Goal: Task Accomplishment & Management: Use online tool/utility

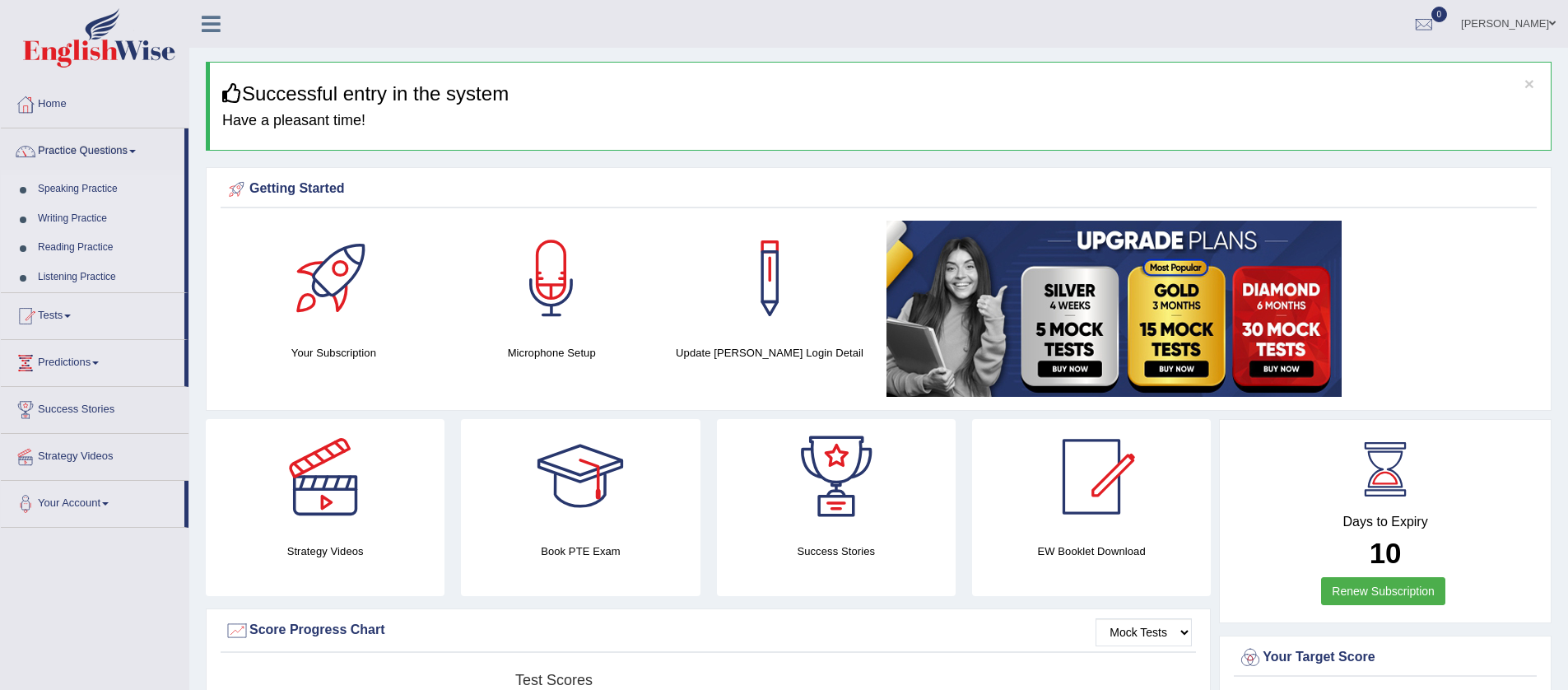
click at [87, 183] on link "Speaking Practice" at bounding box center [107, 190] width 154 height 30
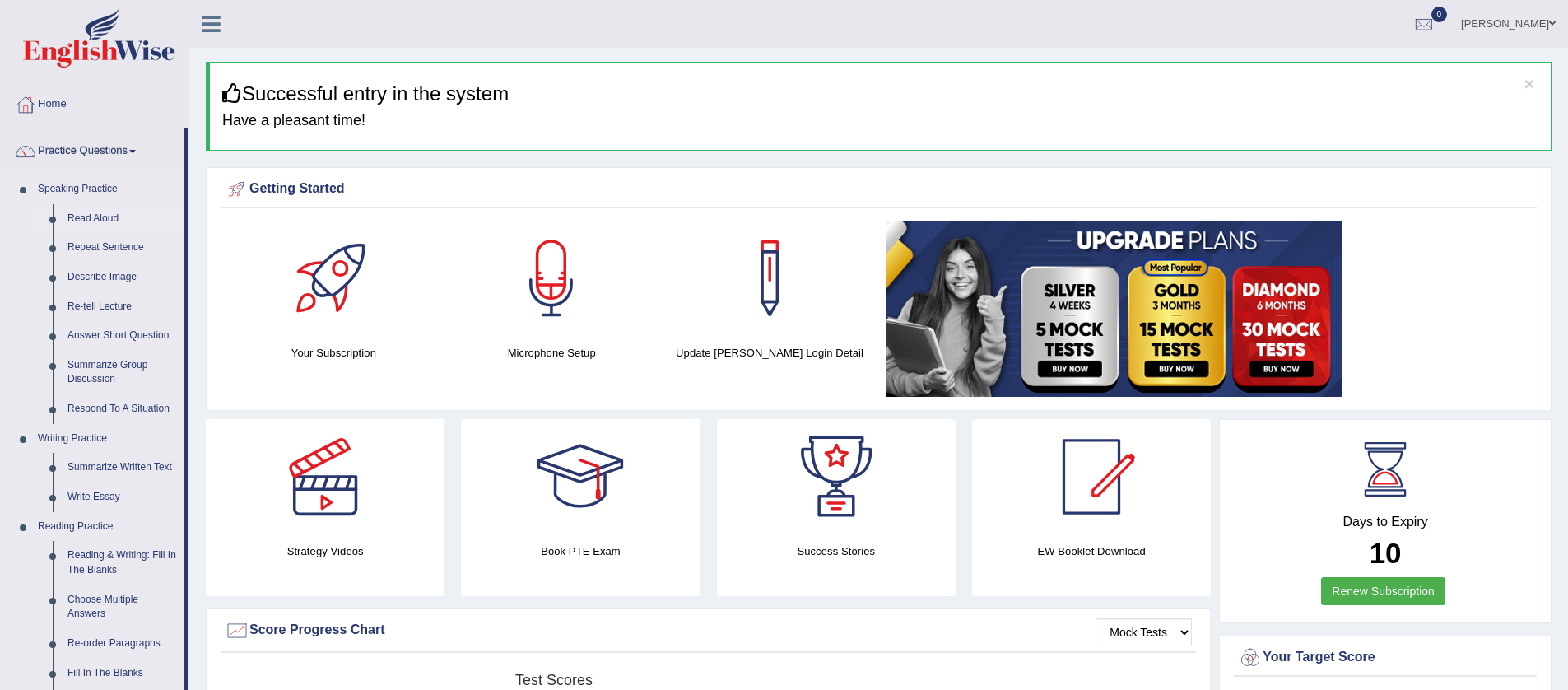
click at [80, 220] on link "Read Aloud" at bounding box center [122, 219] width 124 height 30
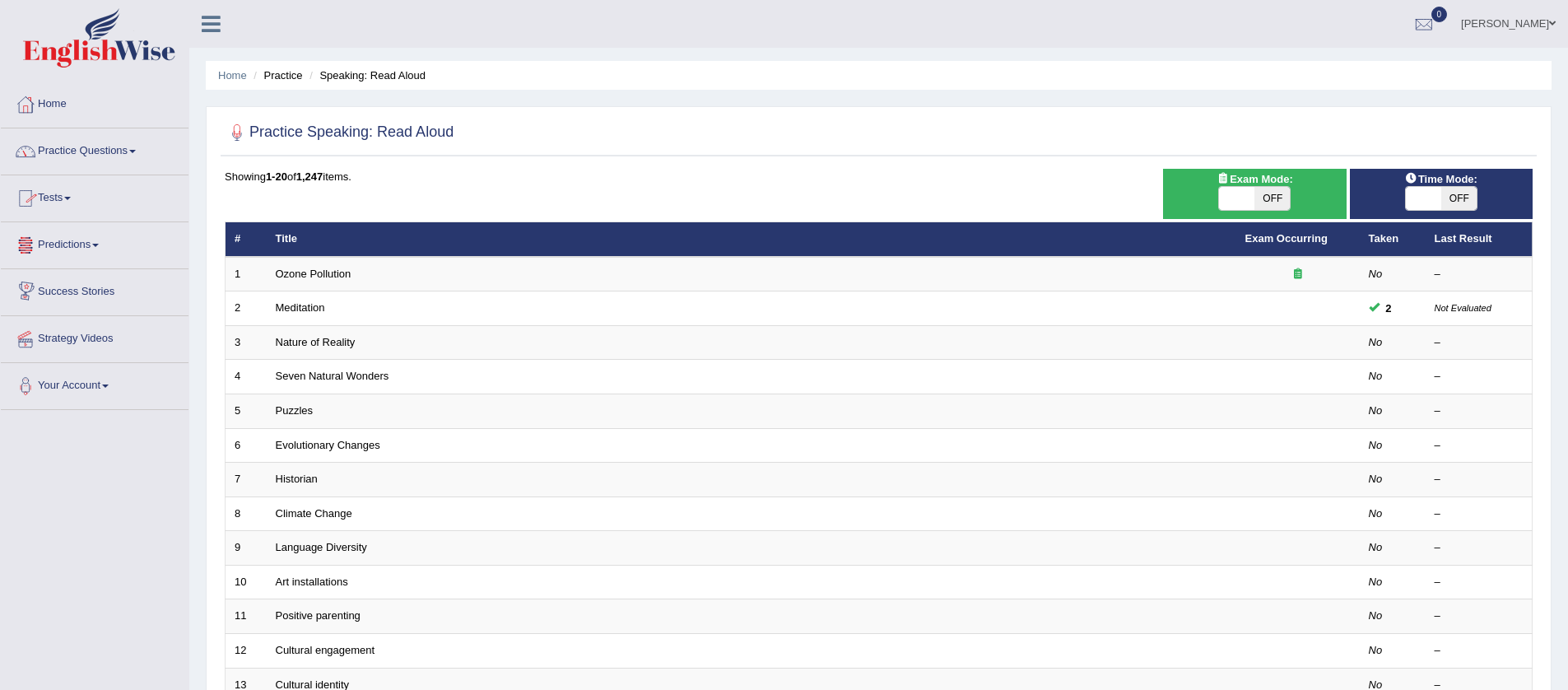
click at [487, 169] on div "Toggle navigation Home Practice Questions Speaking Practice Read Aloud Repeat S…" at bounding box center [784, 541] width 1568 height 1082
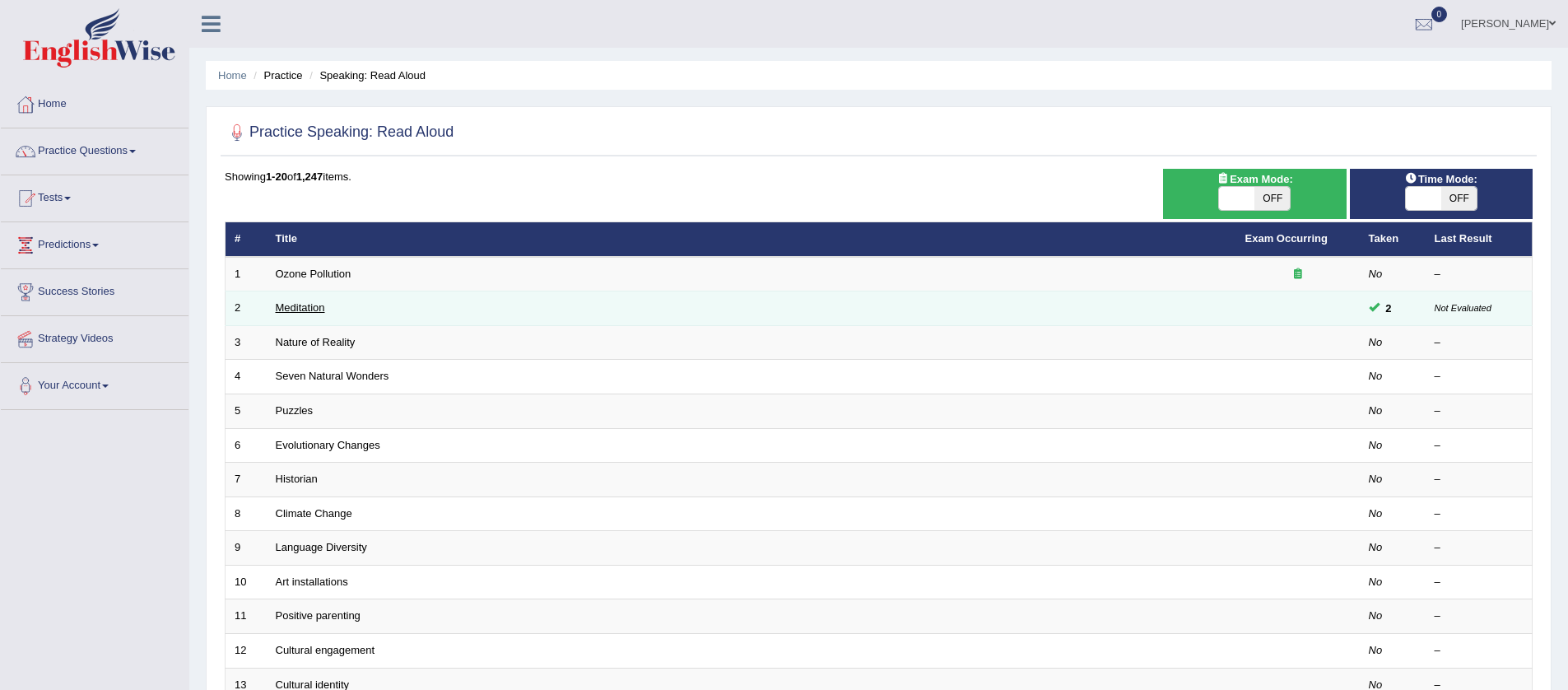
click at [311, 309] on link "Meditation" at bounding box center [301, 308] width 49 height 13
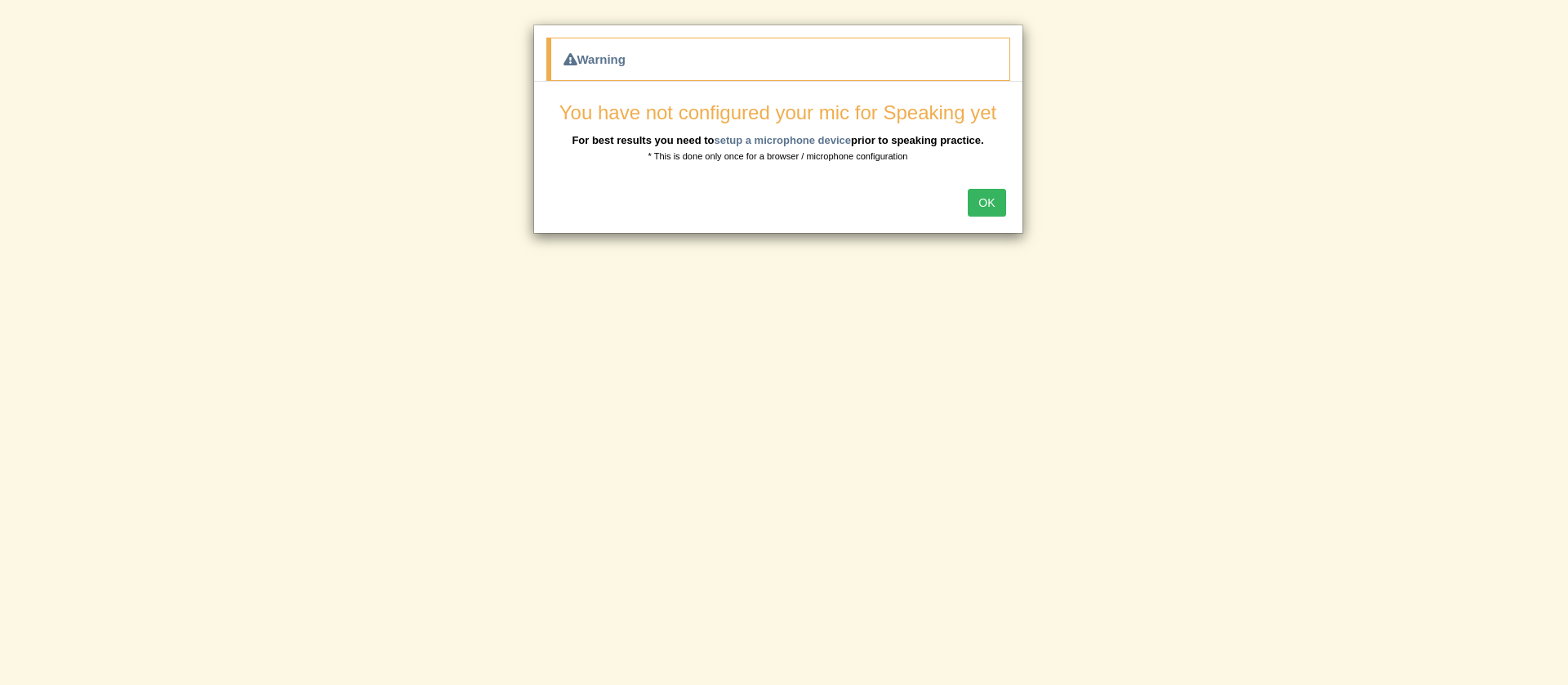
click at [978, 204] on button "OK" at bounding box center [987, 203] width 38 height 28
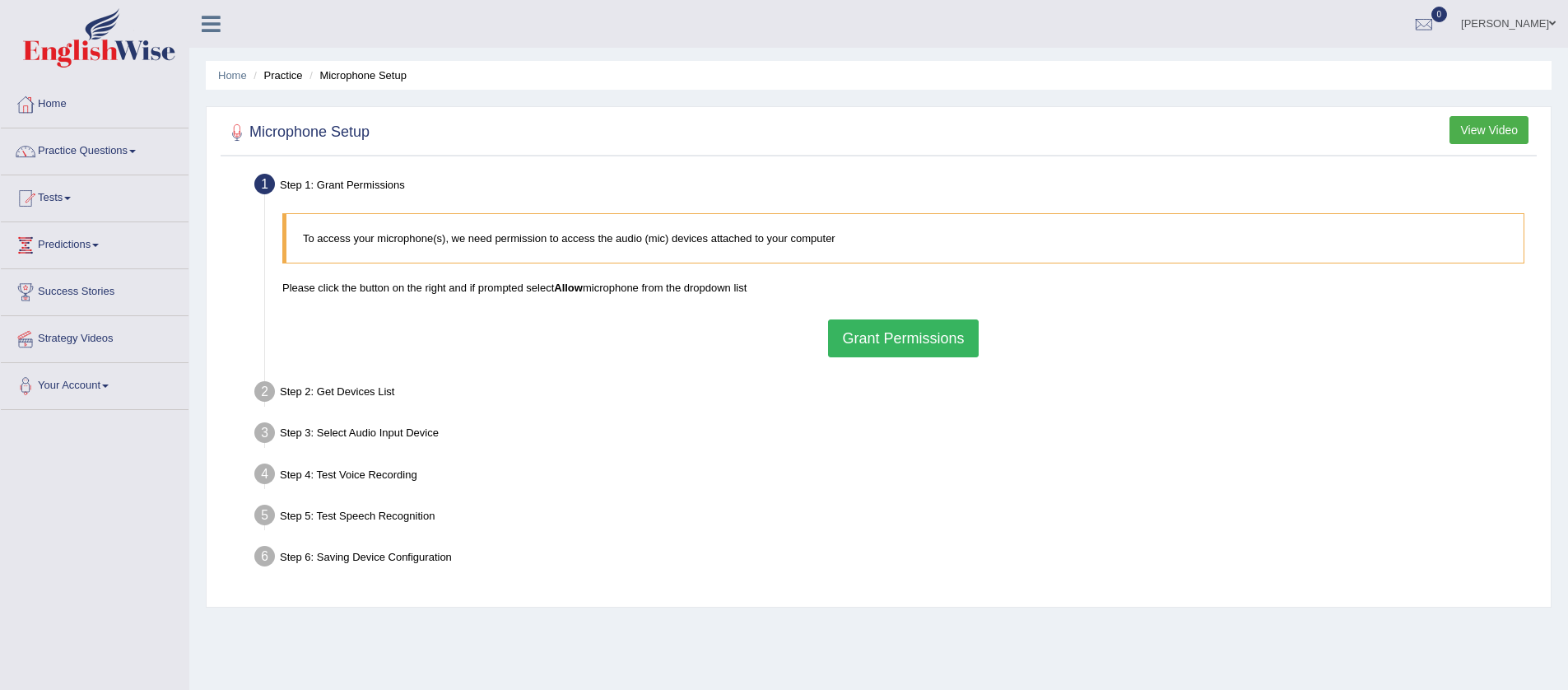
click at [918, 335] on button "Grant Permissions" at bounding box center [903, 338] width 149 height 38
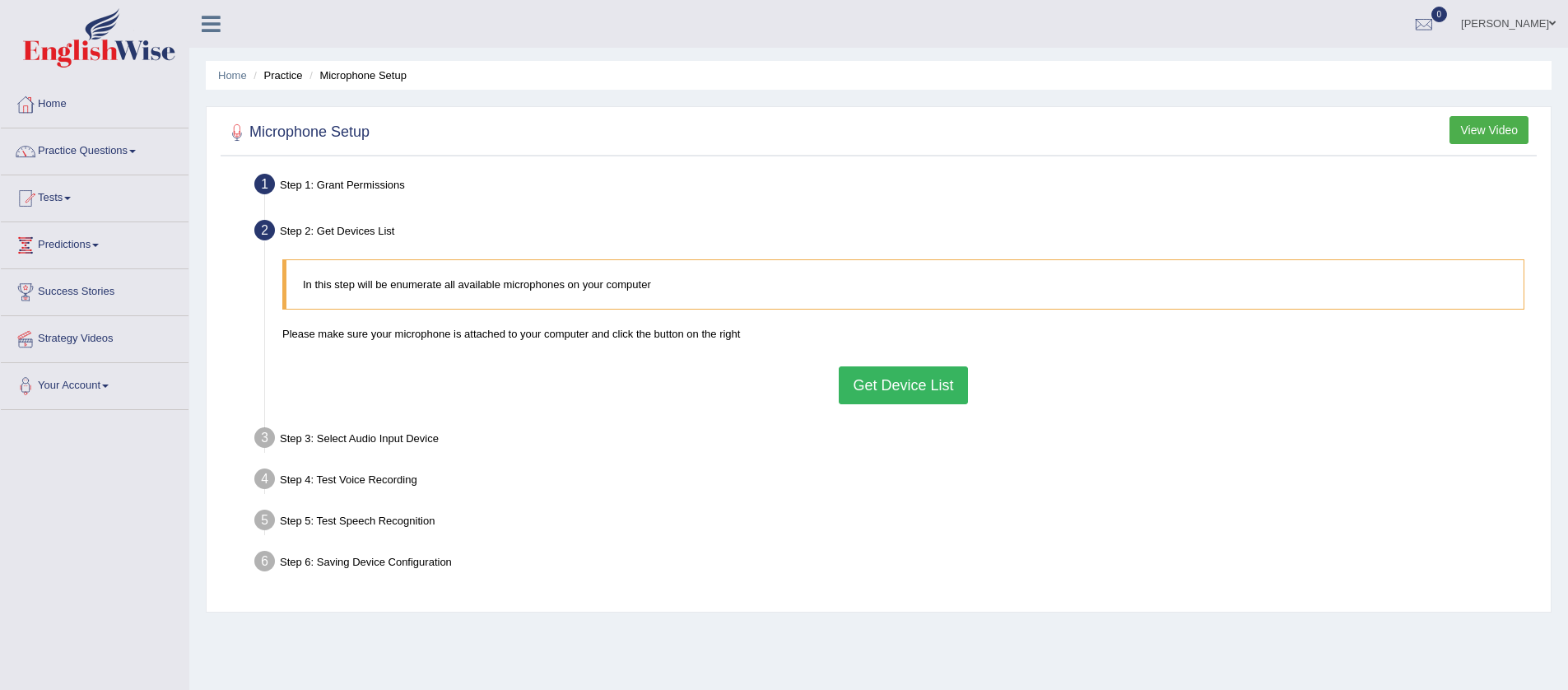
click at [924, 381] on button "Get Device List" at bounding box center [903, 386] width 128 height 38
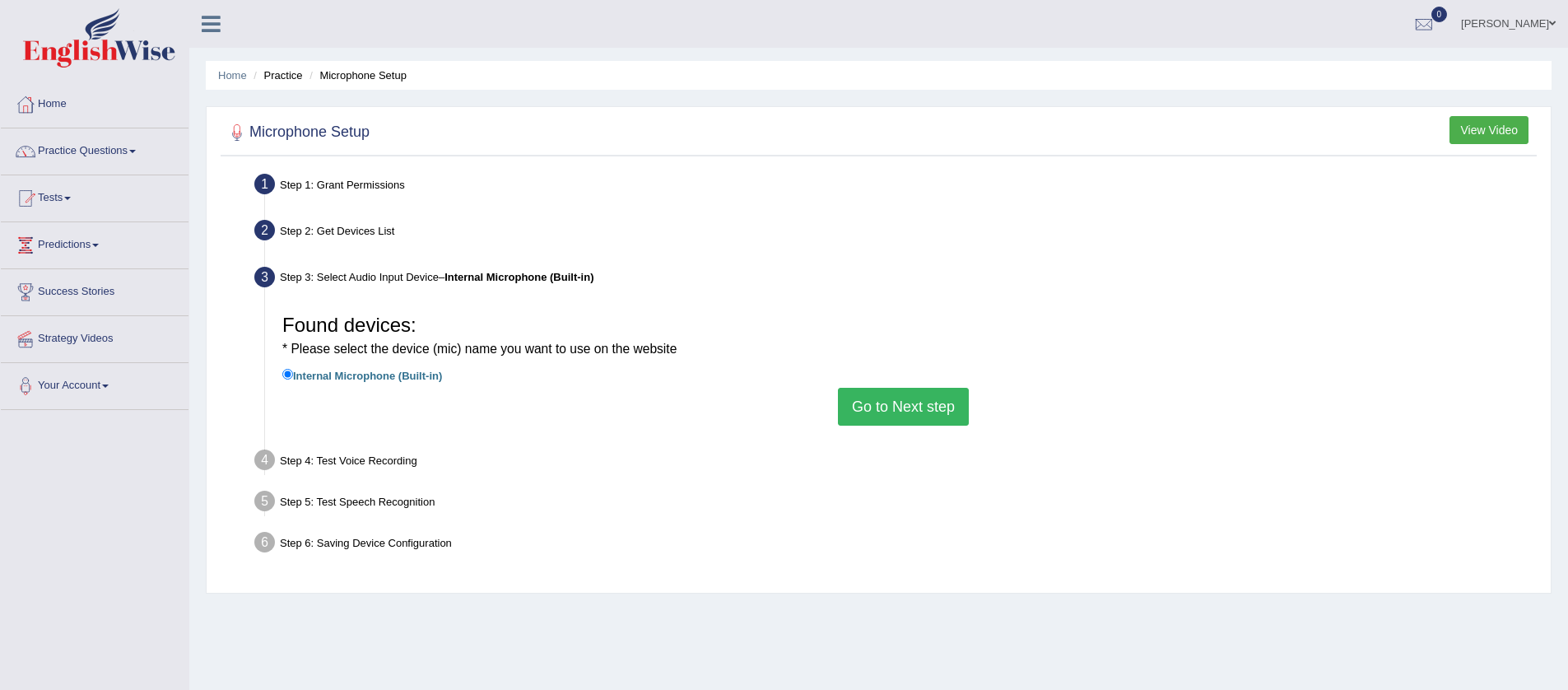
drag, startPoint x: 907, startPoint y: 396, endPoint x: 856, endPoint y: 438, distance: 66.1
click at [907, 396] on button "Go to Next step" at bounding box center [904, 407] width 131 height 38
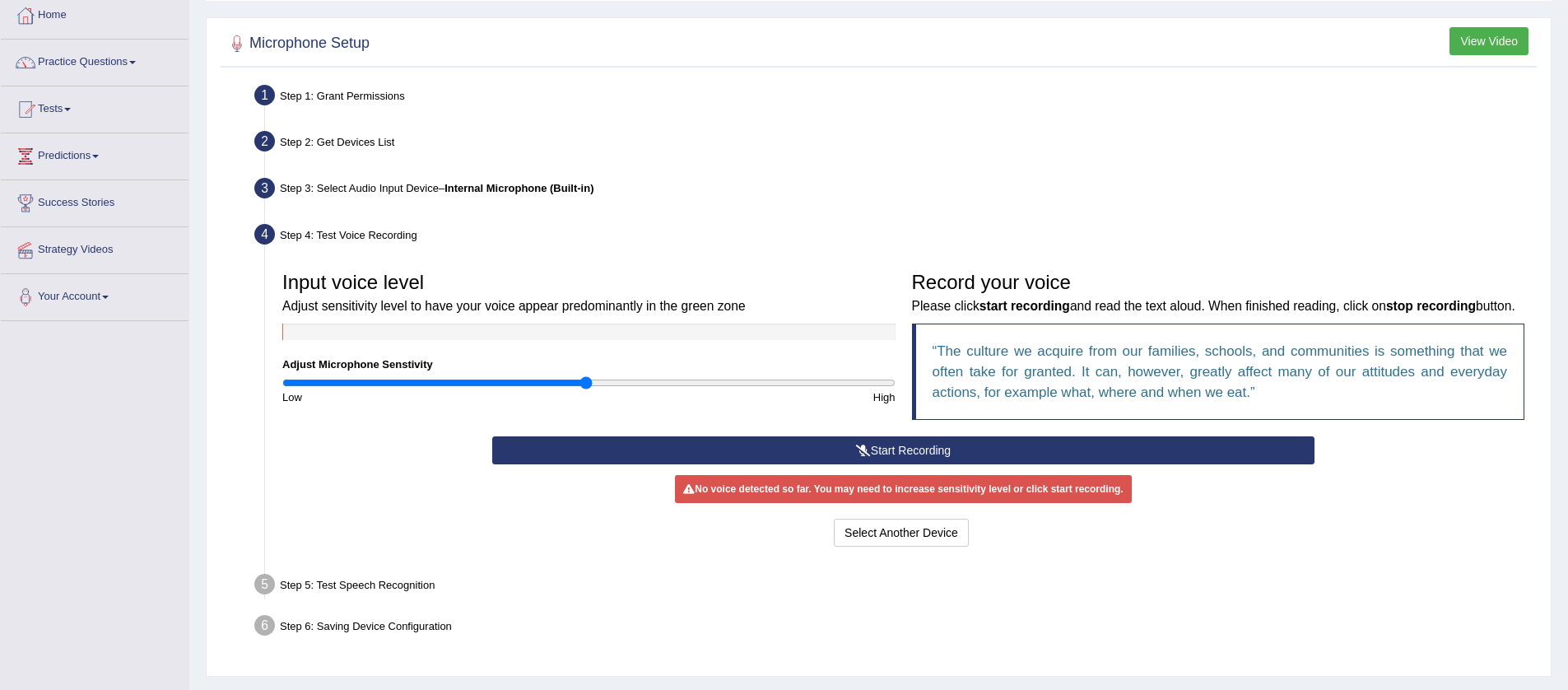
scroll to position [98, 0]
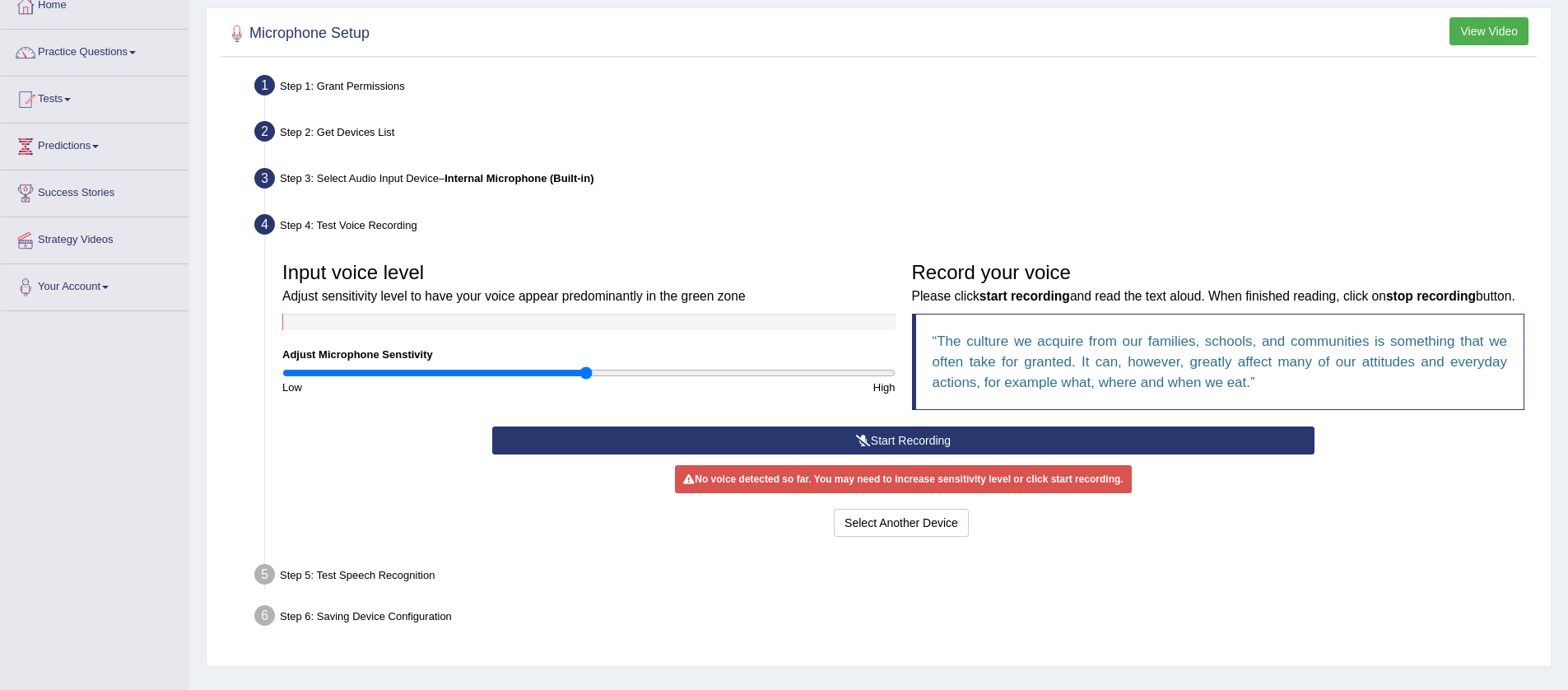
click at [814, 455] on button "Start Recording" at bounding box center [903, 440] width 822 height 28
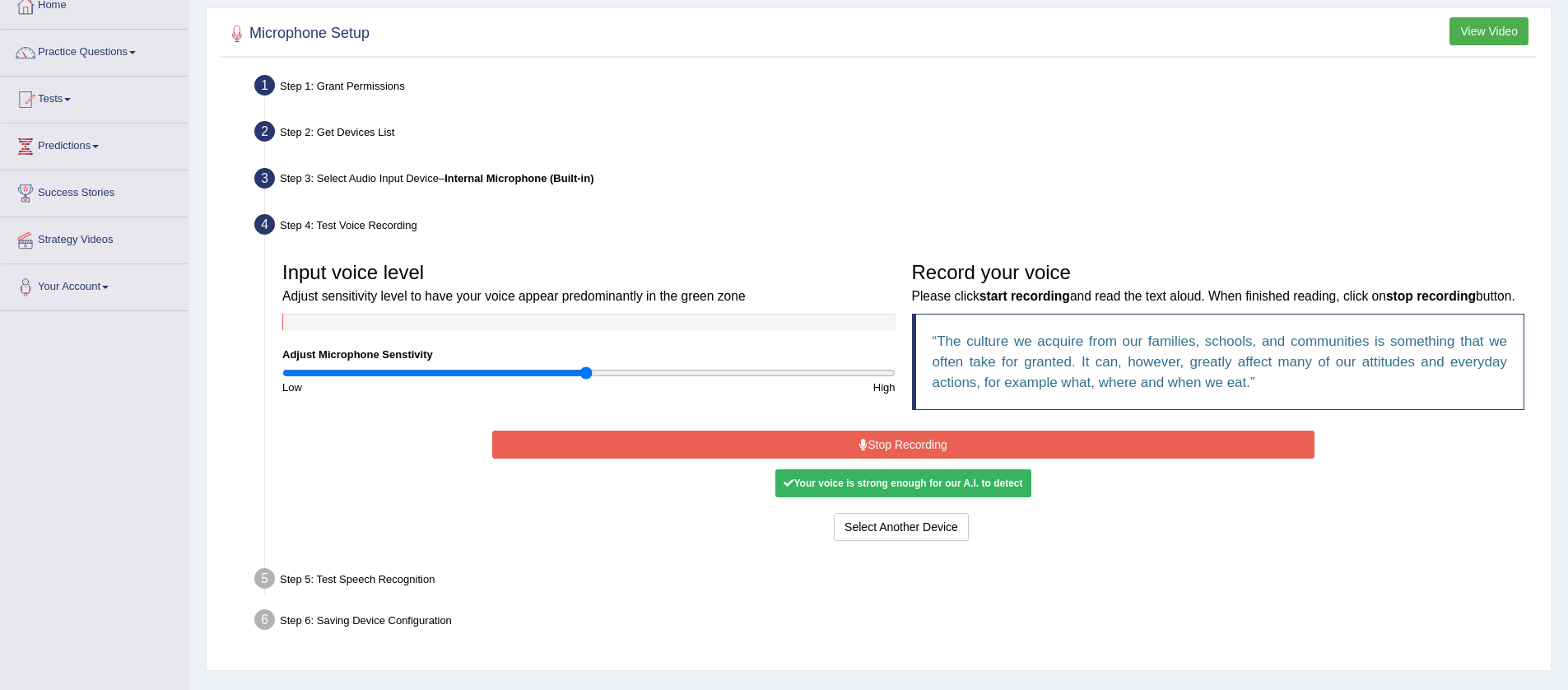
click at [922, 458] on button "Stop Recording" at bounding box center [903, 444] width 822 height 28
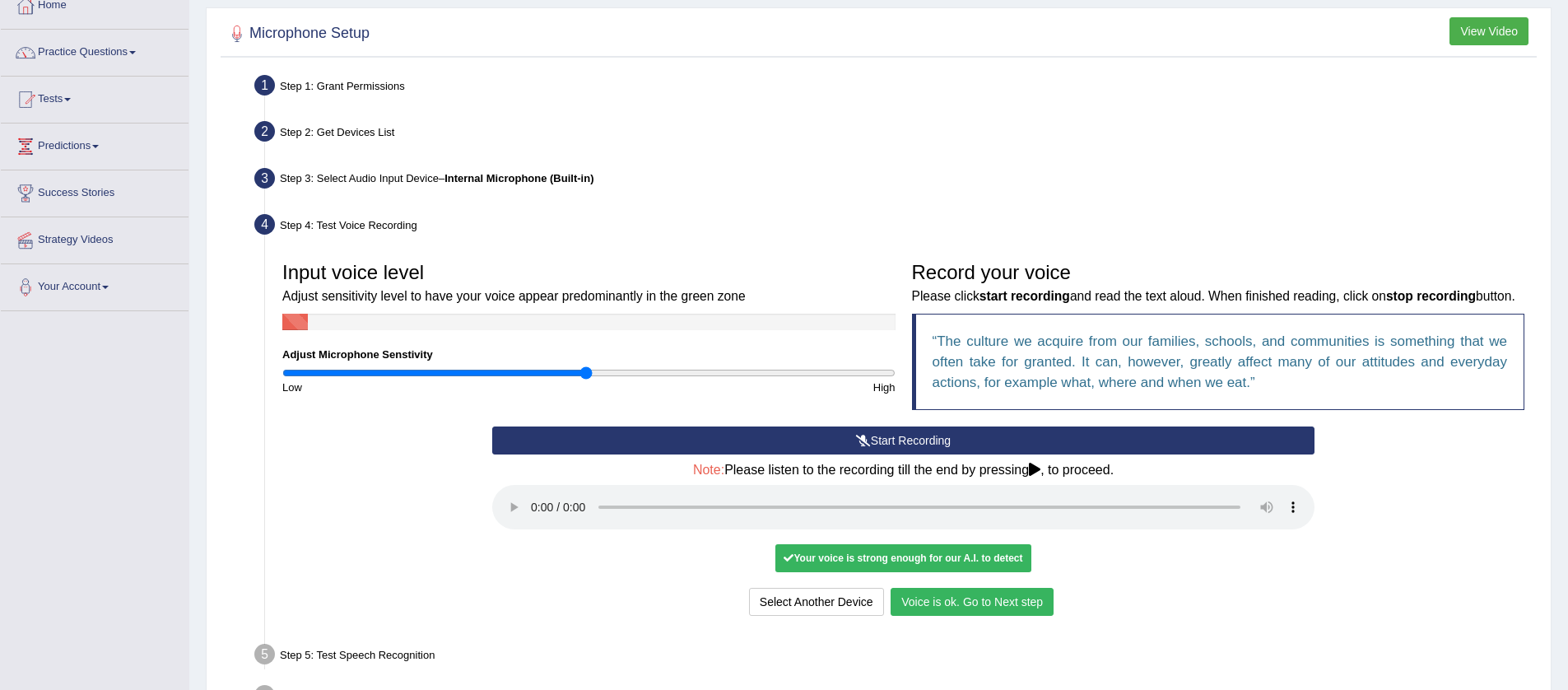
click at [979, 616] on button "Voice is ok. Go to Next step" at bounding box center [971, 602] width 163 height 28
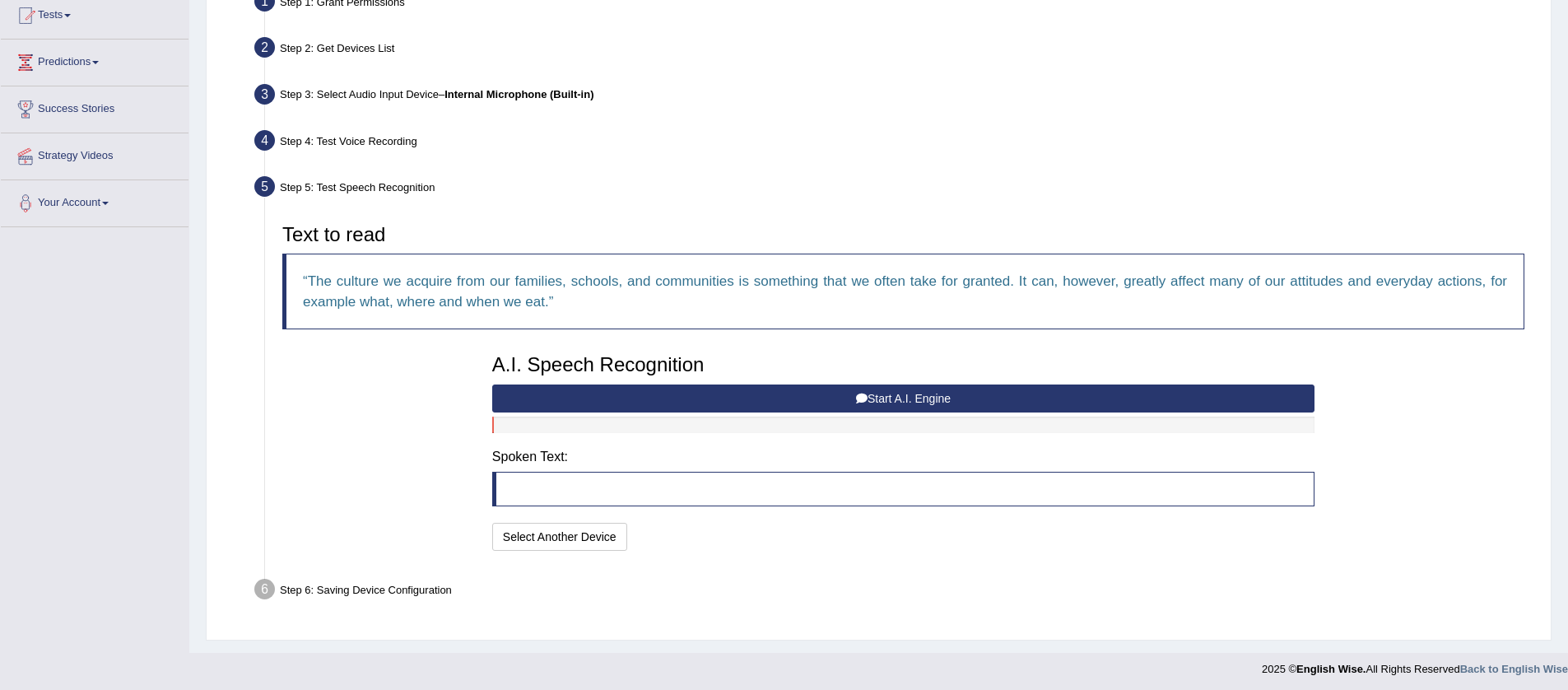
scroll to position [187, 0]
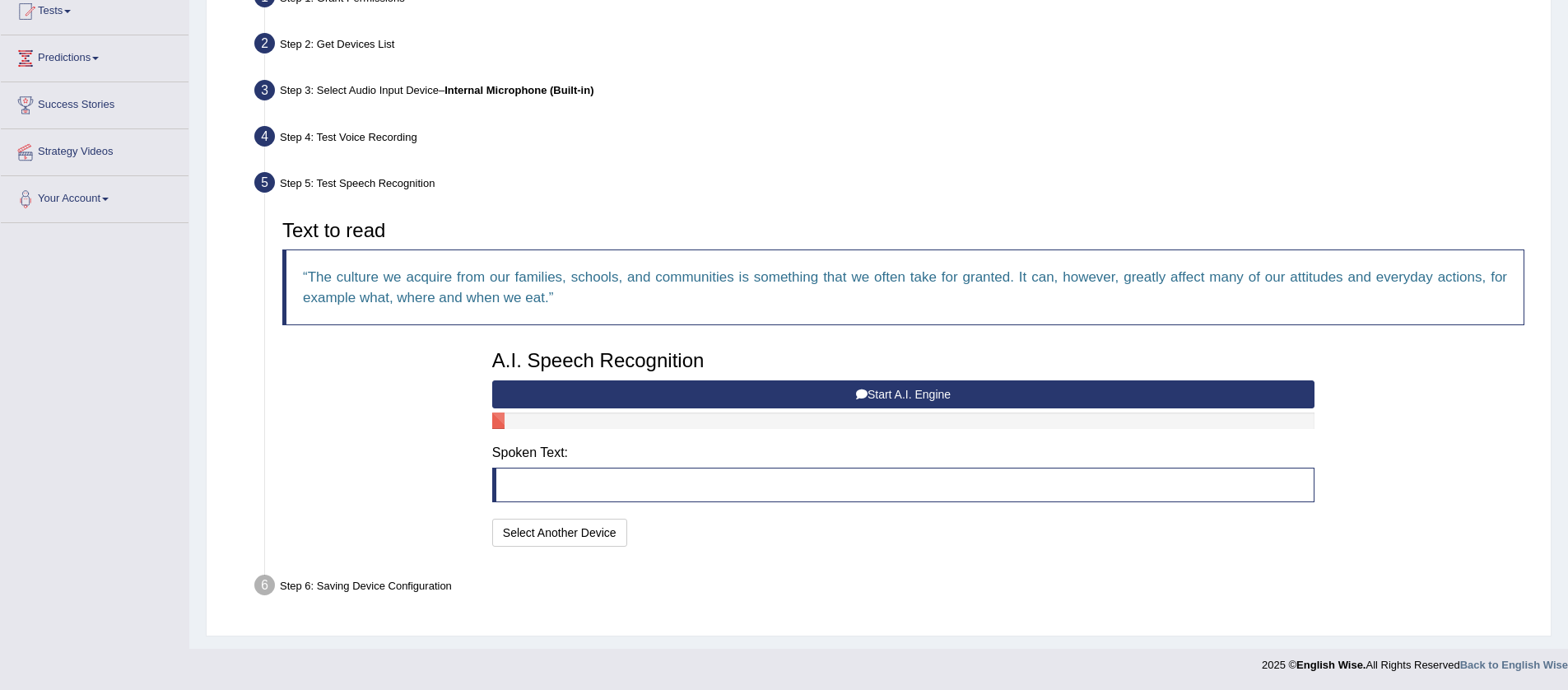
click at [899, 394] on button "Start A.I. Engine" at bounding box center [903, 394] width 822 height 28
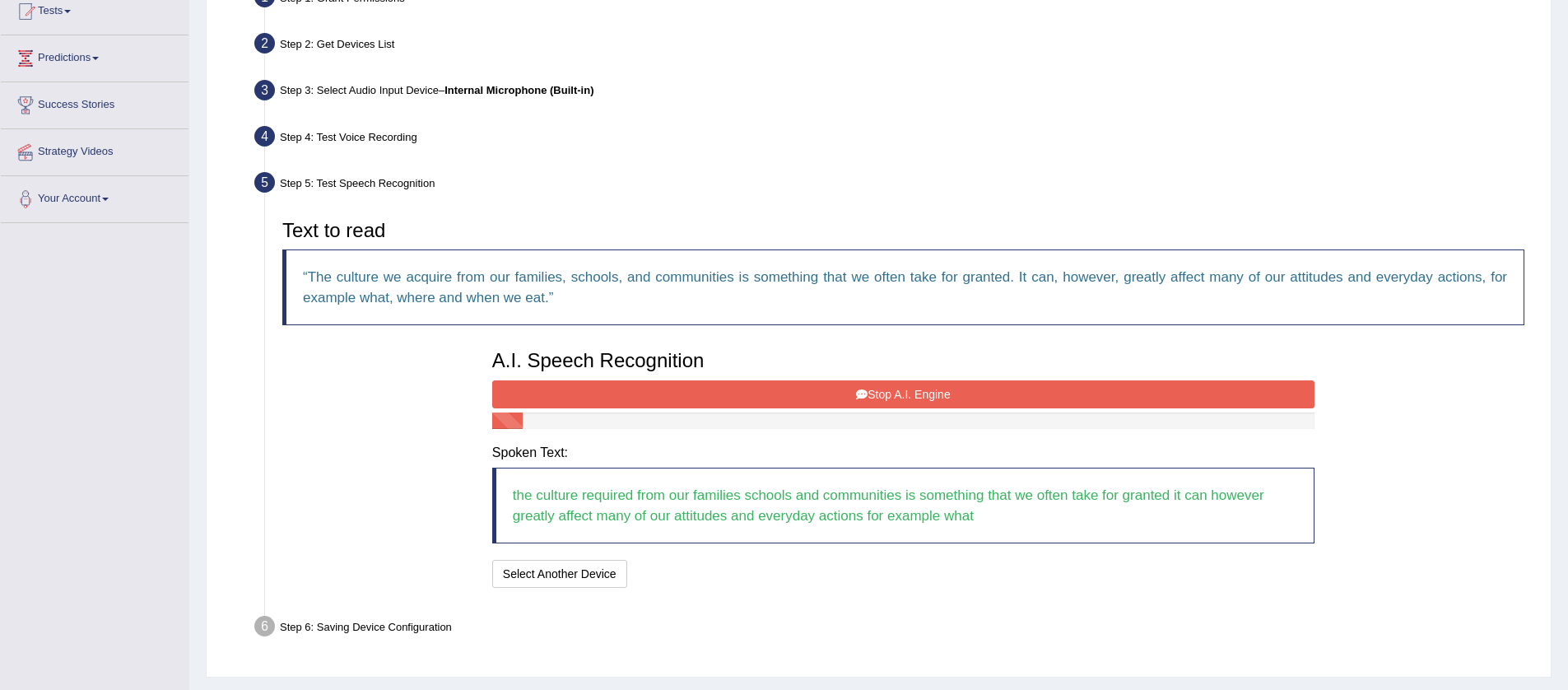
click at [901, 395] on button "Stop A.I. Engine" at bounding box center [903, 394] width 822 height 28
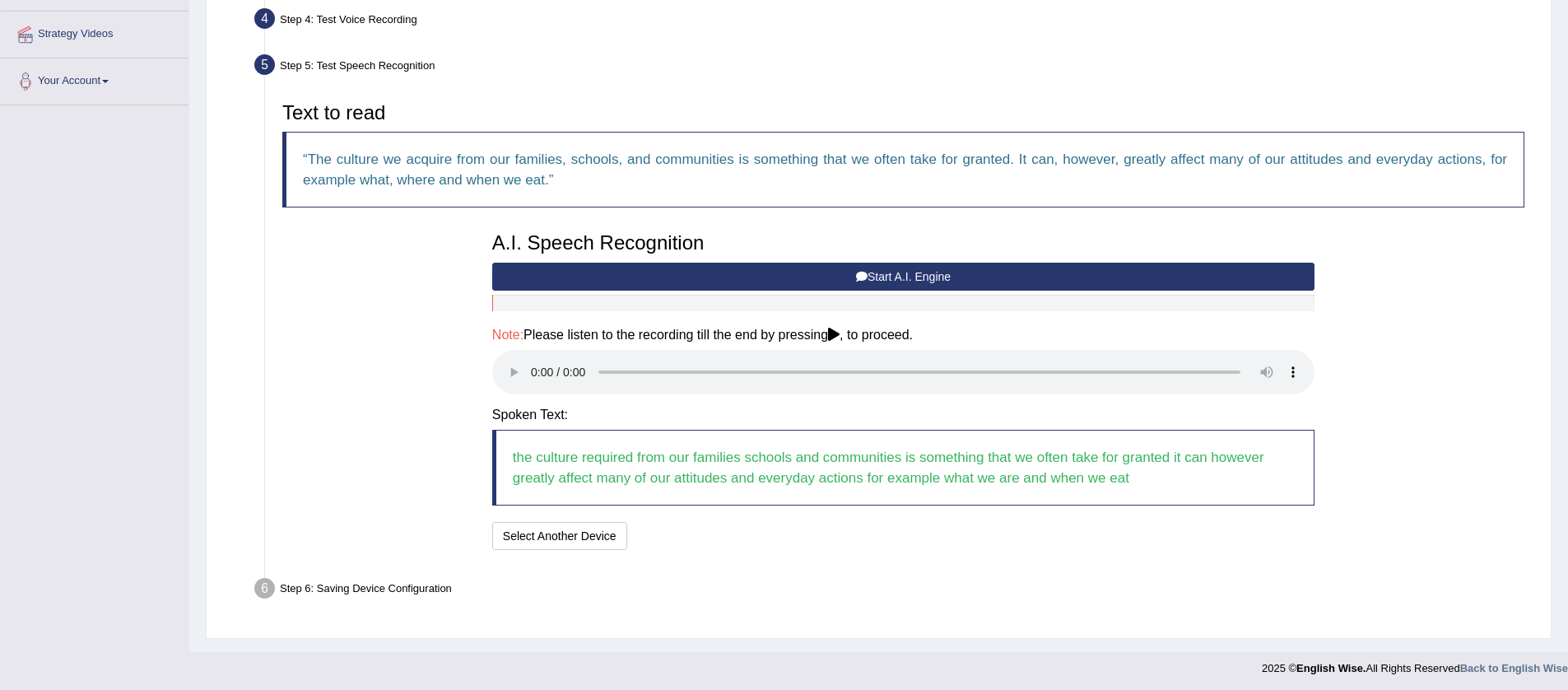
scroll to position [308, 0]
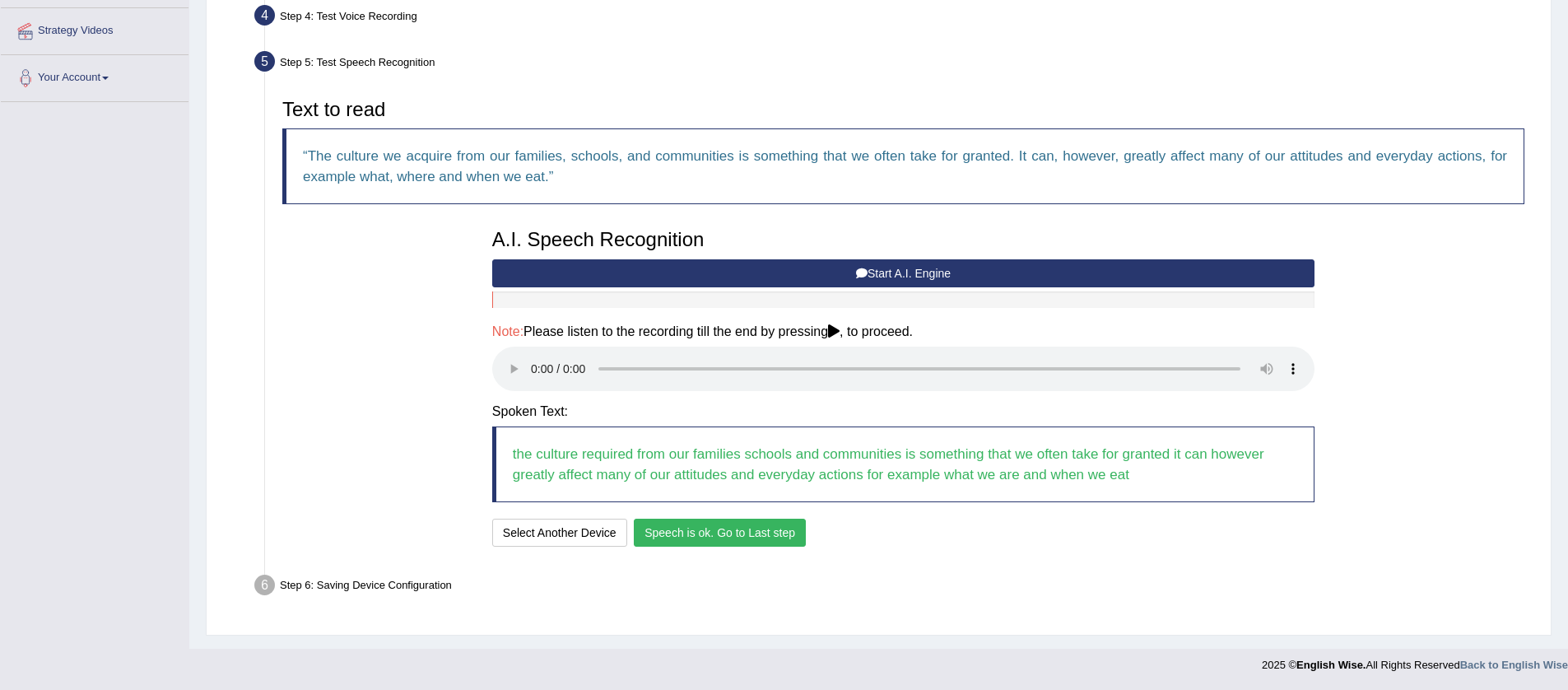
click at [744, 528] on button "Speech is ok. Go to Last step" at bounding box center [720, 532] width 172 height 28
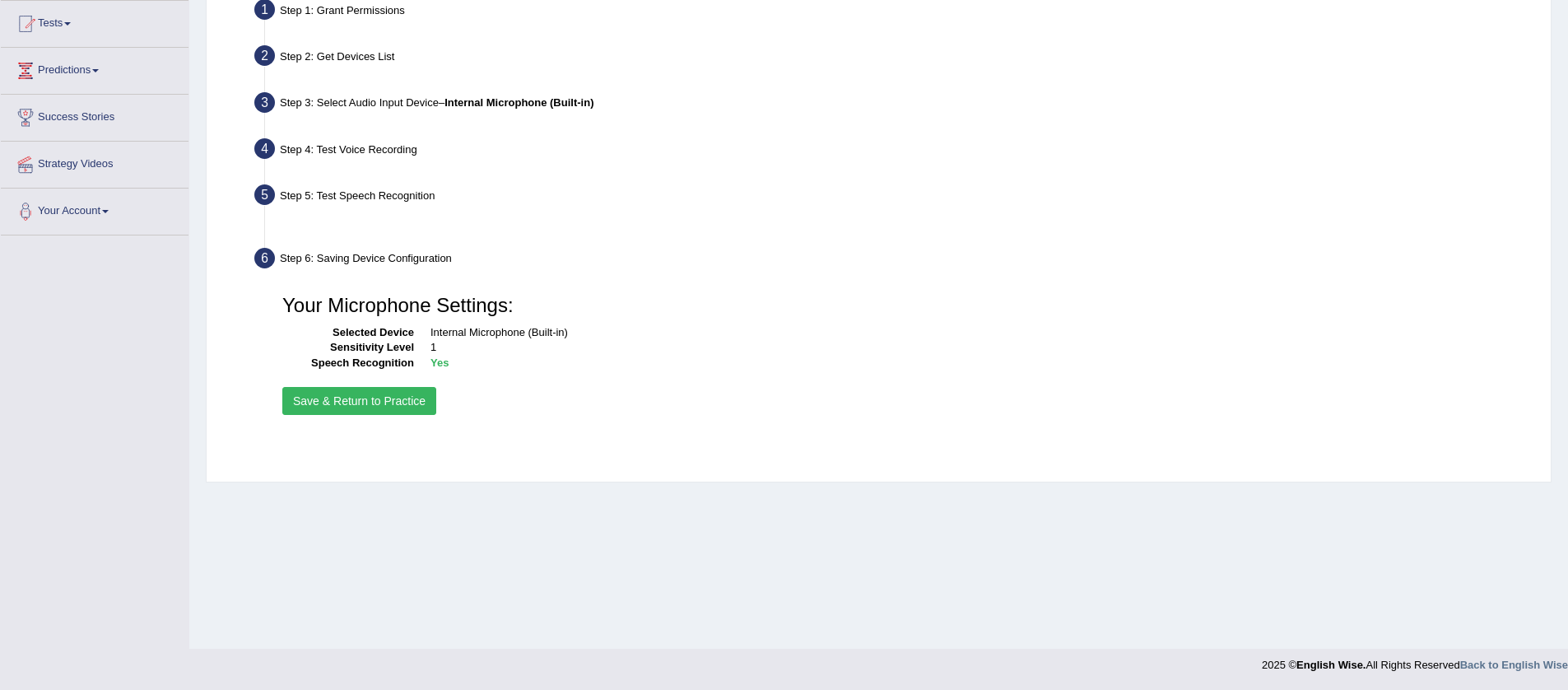
scroll to position [175, 0]
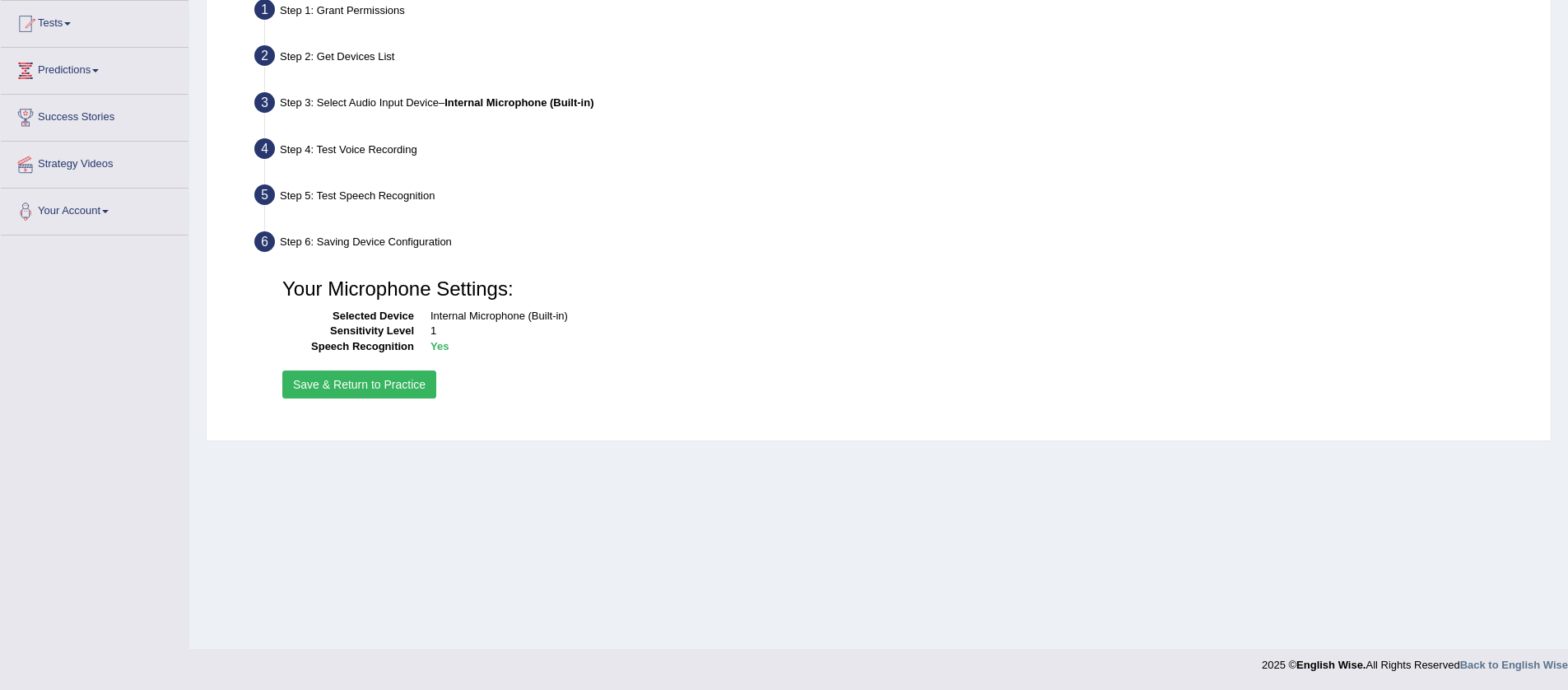
click at [357, 382] on button "Save & Return to Practice" at bounding box center [359, 385] width 154 height 28
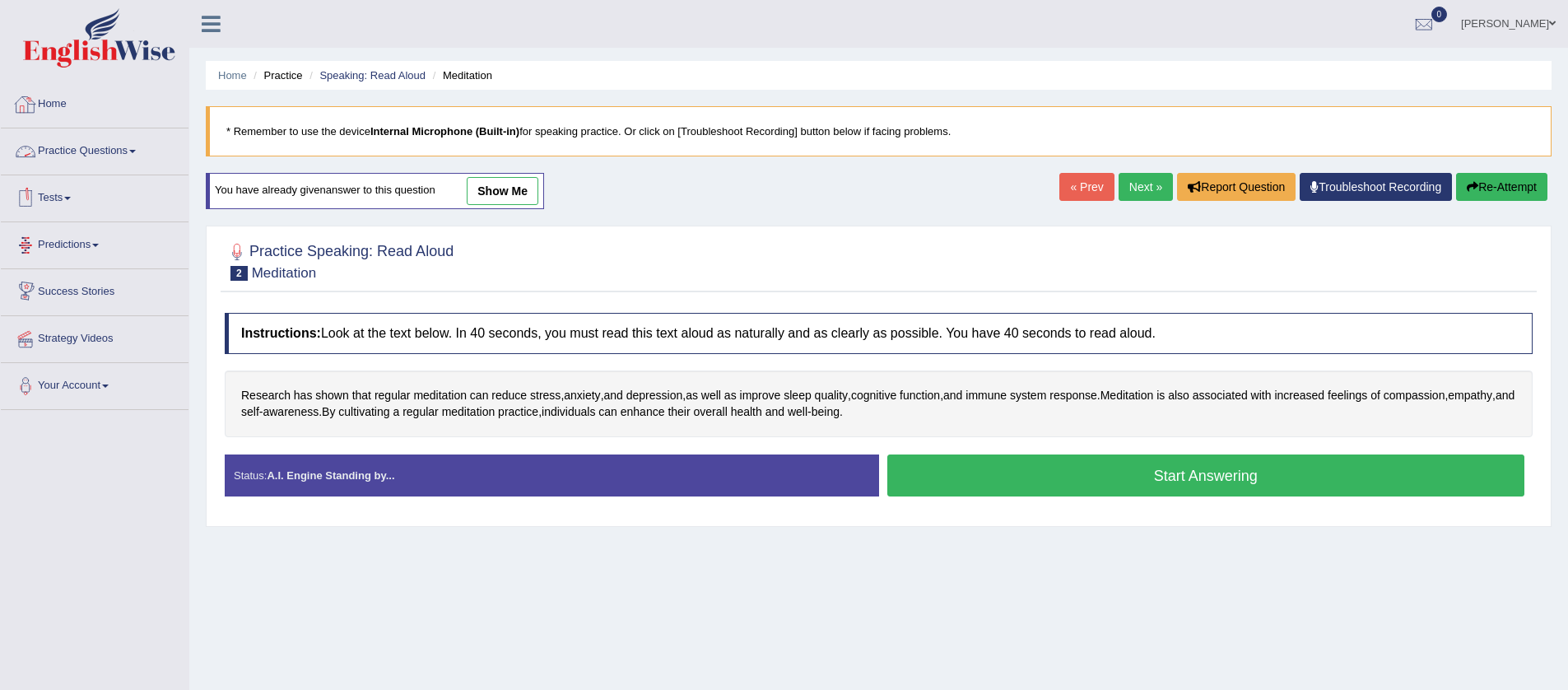
click at [81, 149] on link "Practice Questions" at bounding box center [95, 149] width 188 height 41
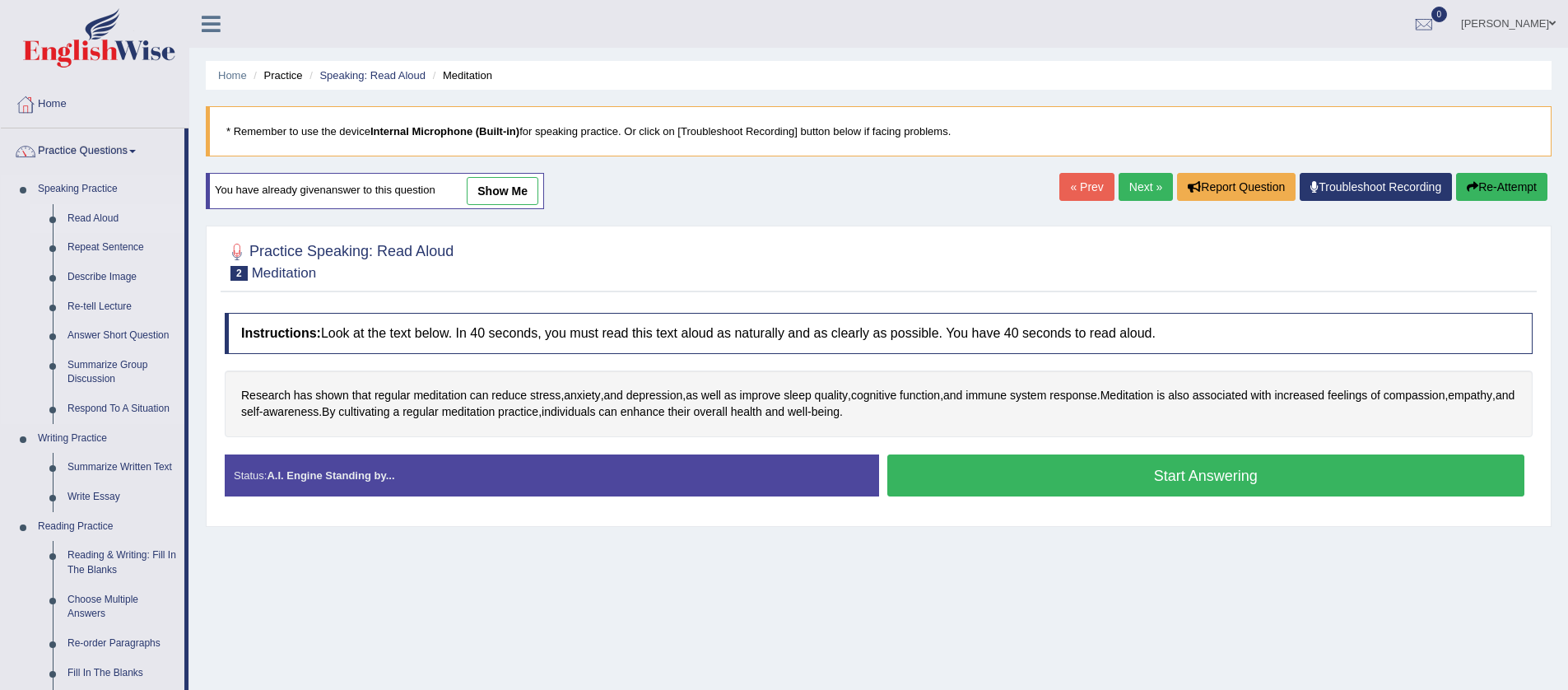
click at [100, 217] on link "Read Aloud" at bounding box center [122, 219] width 124 height 30
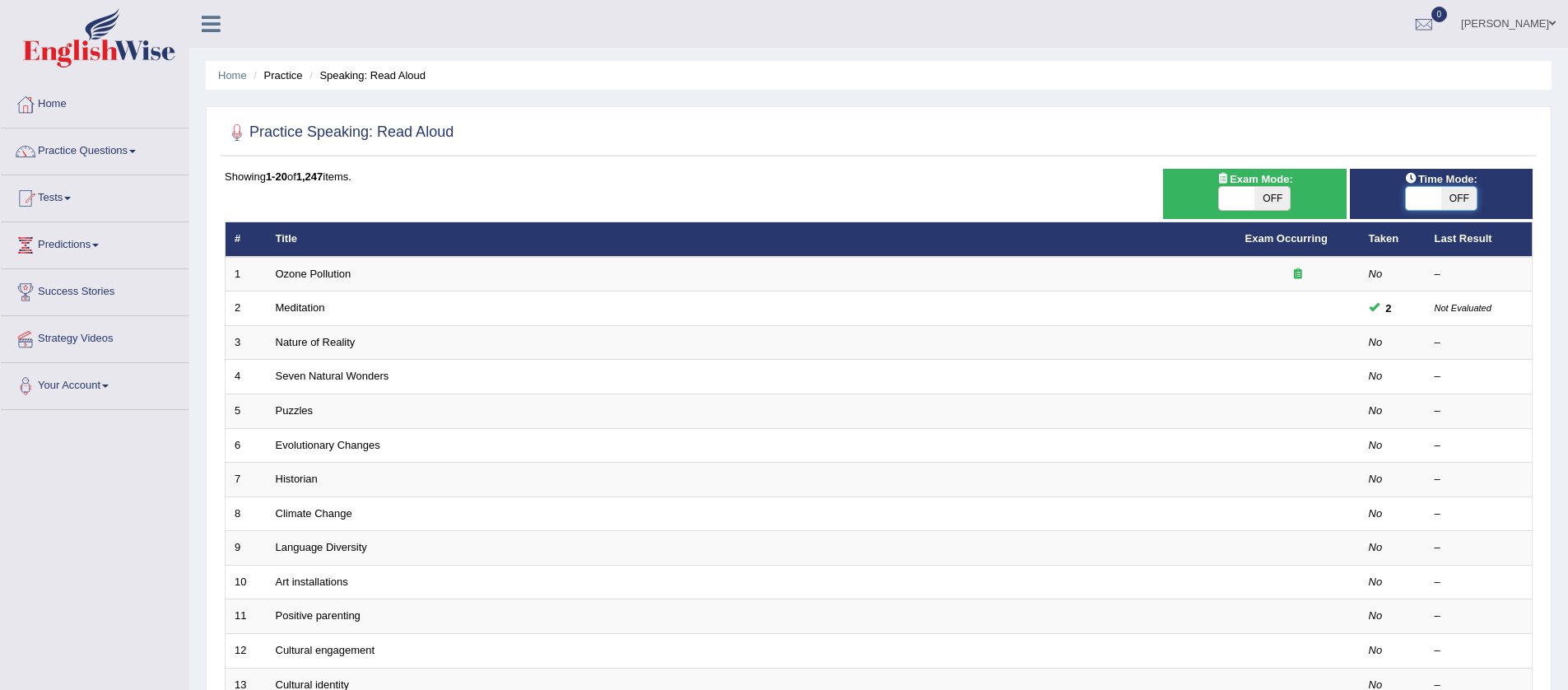
click at [1416, 197] on span at bounding box center [1423, 198] width 36 height 23
checkbox input "true"
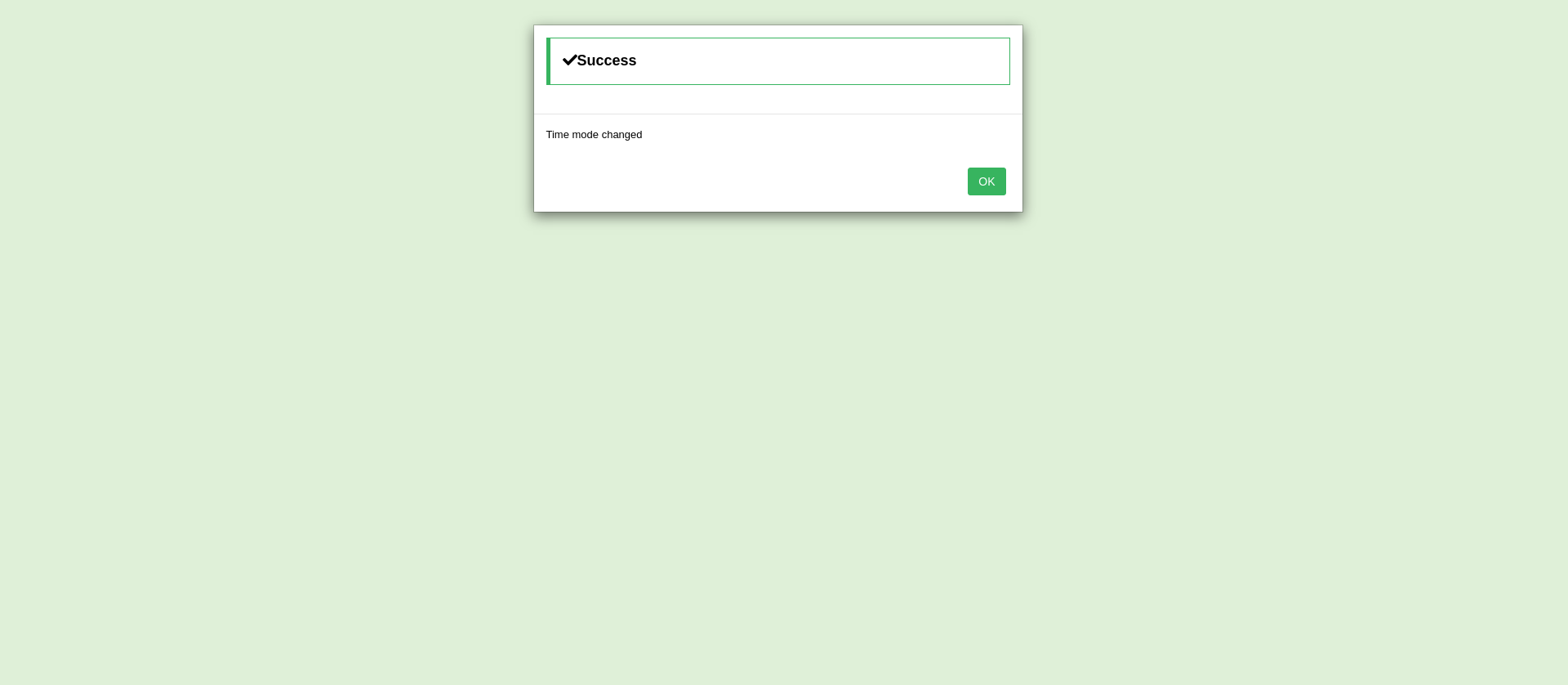
click at [992, 182] on button "OK" at bounding box center [987, 181] width 38 height 28
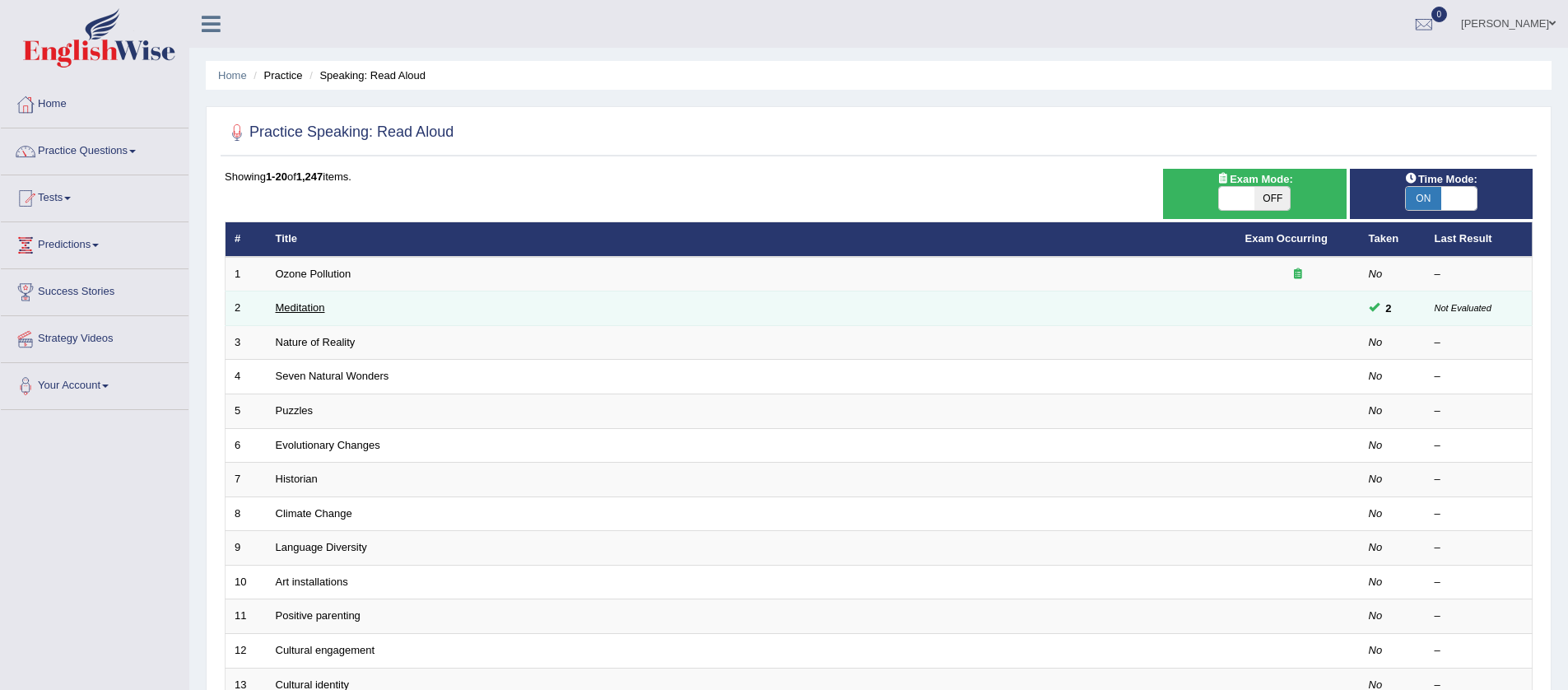
click at [318, 307] on link "Meditation" at bounding box center [301, 308] width 49 height 13
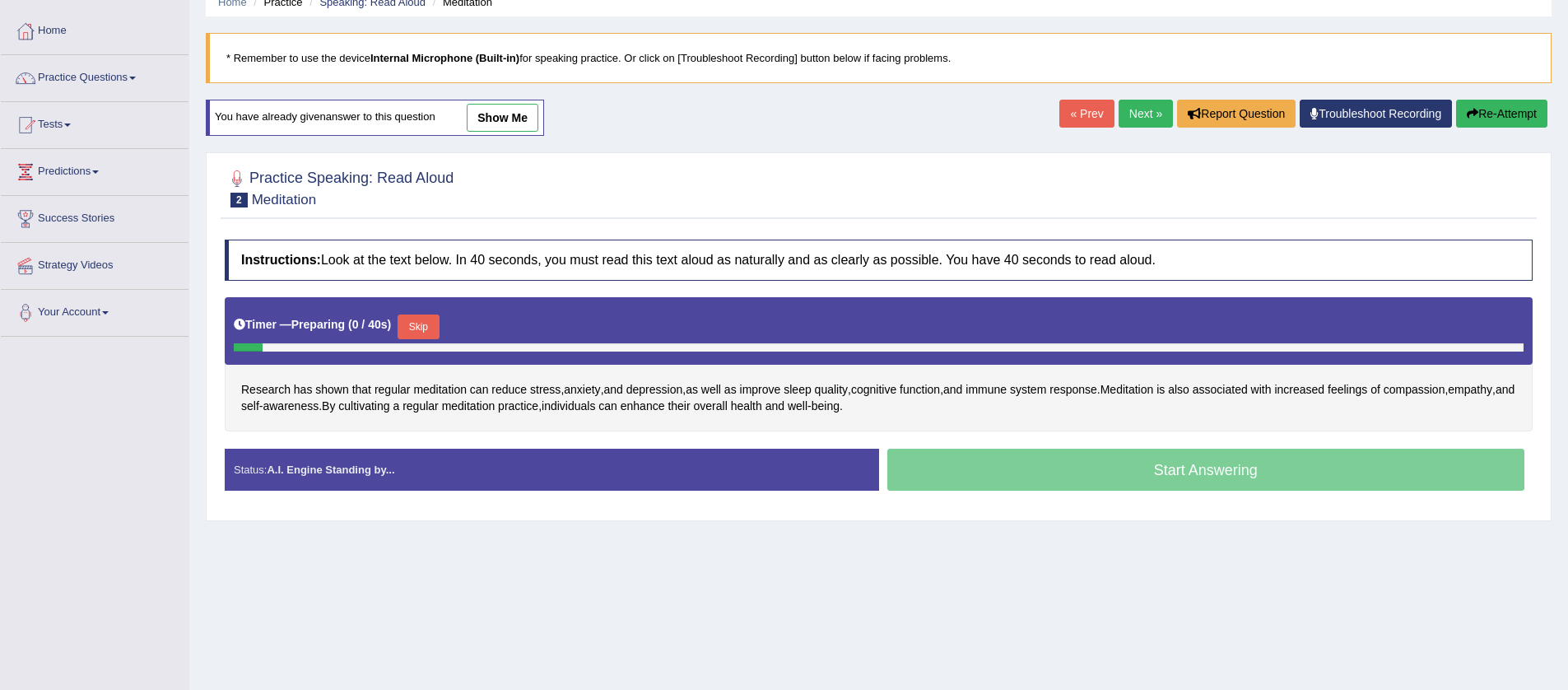
scroll to position [89, 0]
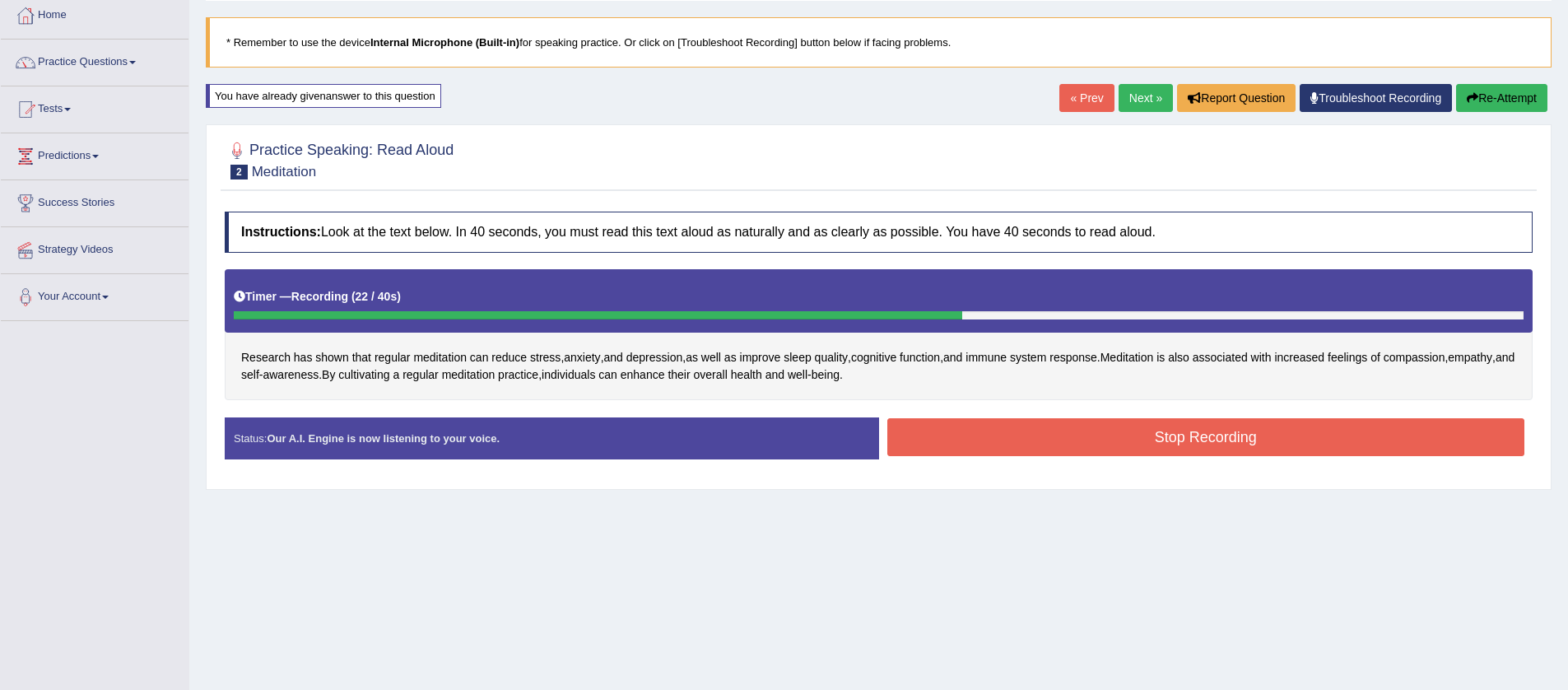
click at [1158, 440] on button "Stop Recording" at bounding box center [1206, 438] width 638 height 38
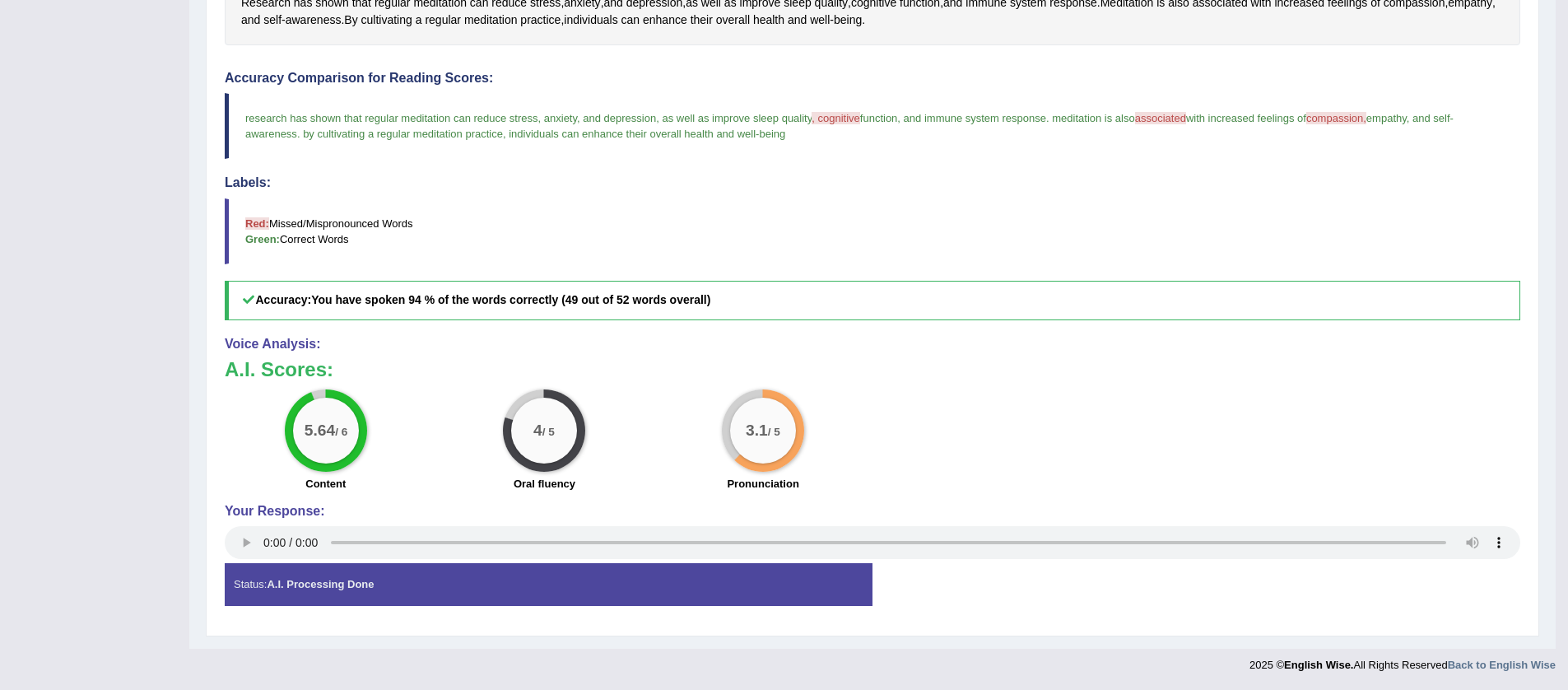
scroll to position [0, 0]
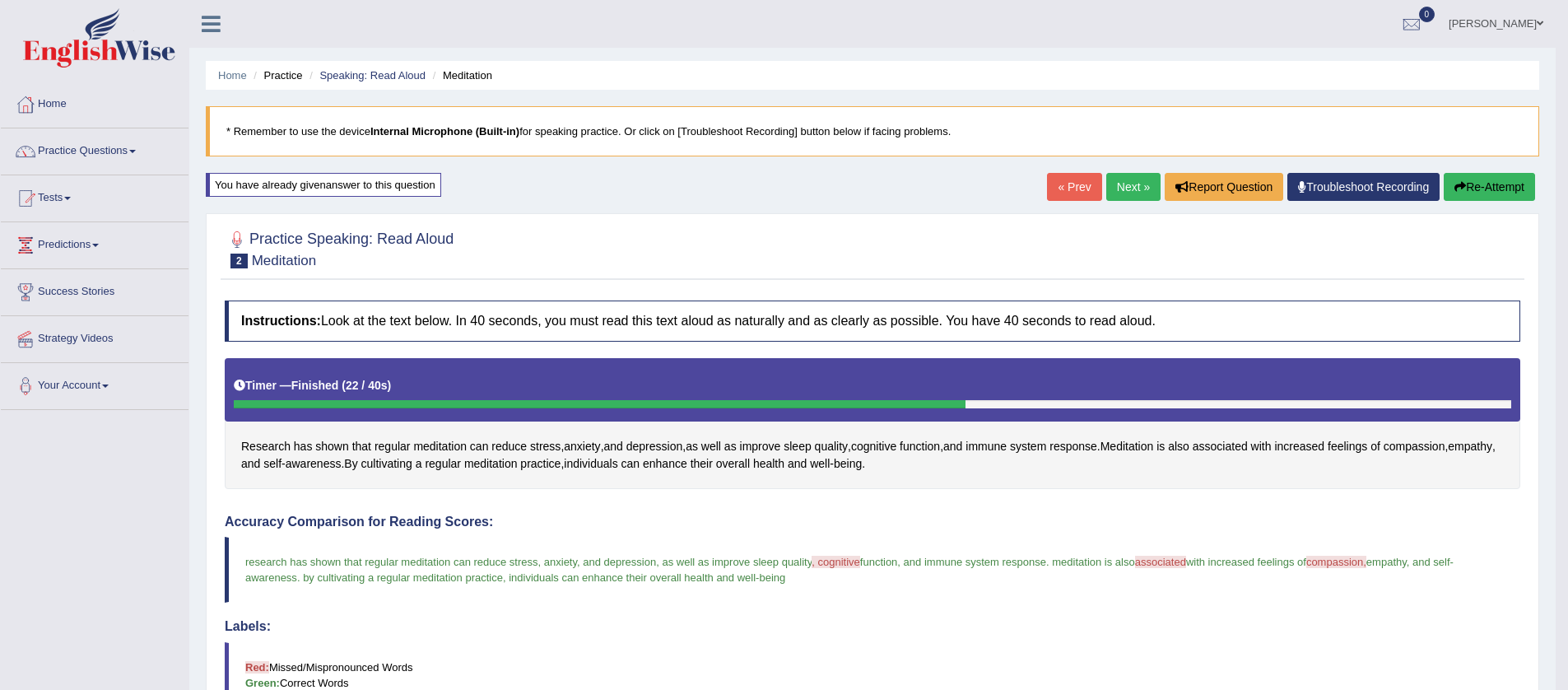
click at [1131, 187] on link "Next »" at bounding box center [1133, 187] width 55 height 28
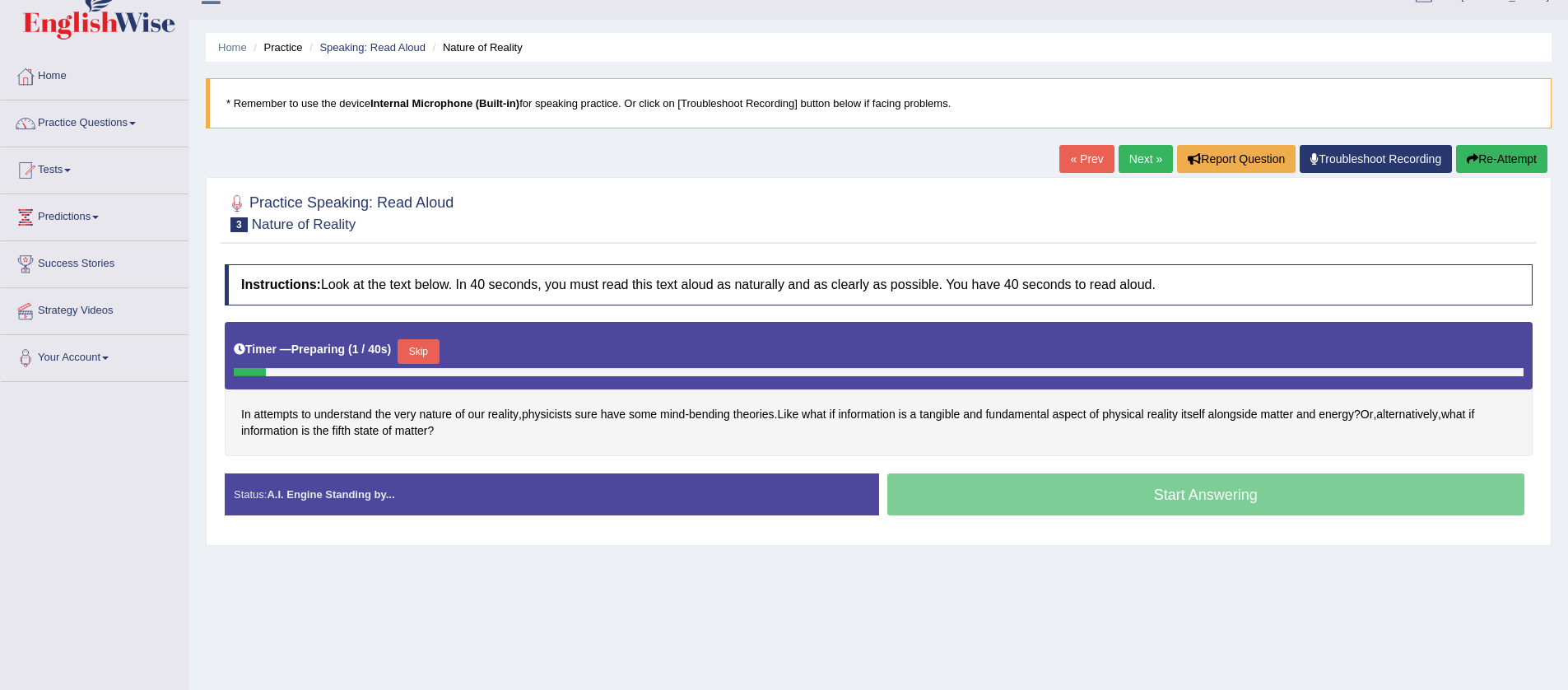
scroll to position [49, 0]
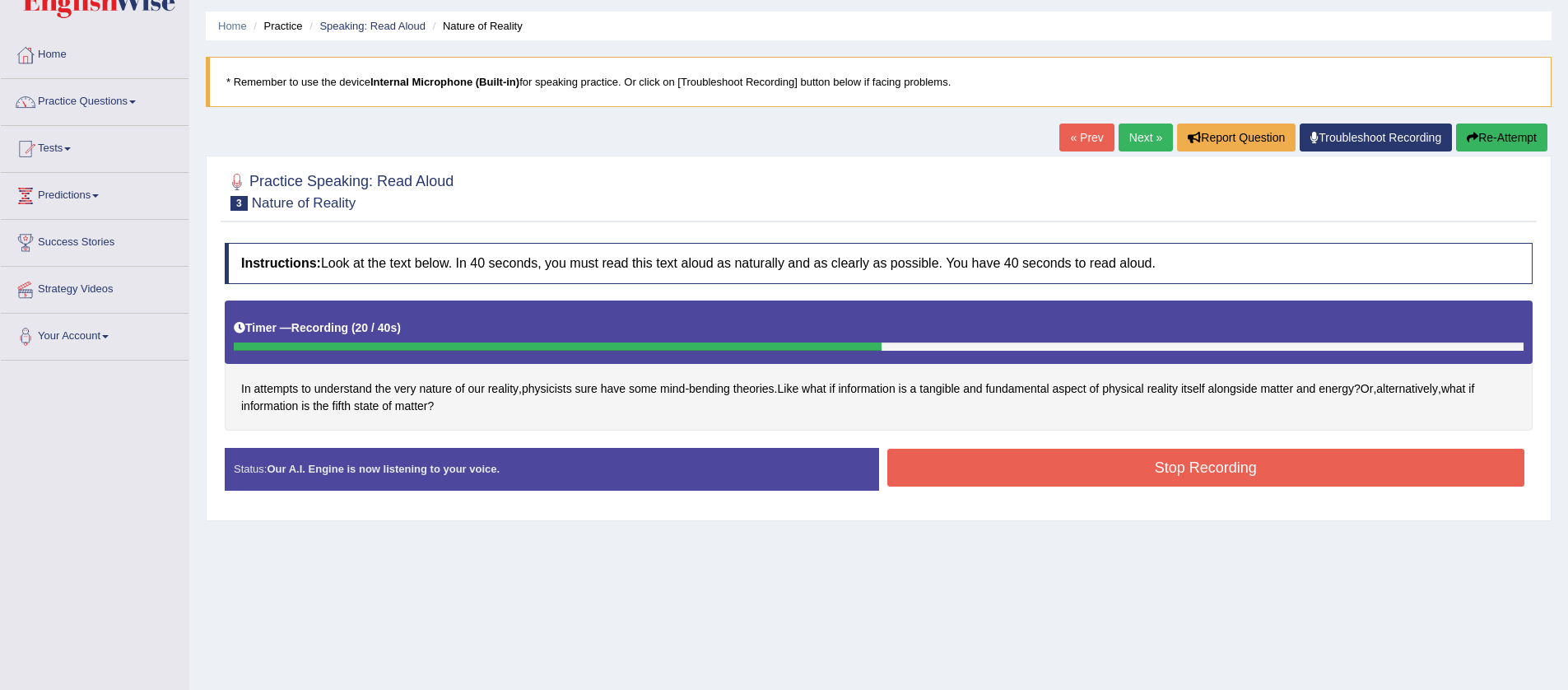
click at [1112, 469] on button "Stop Recording" at bounding box center [1206, 468] width 638 height 38
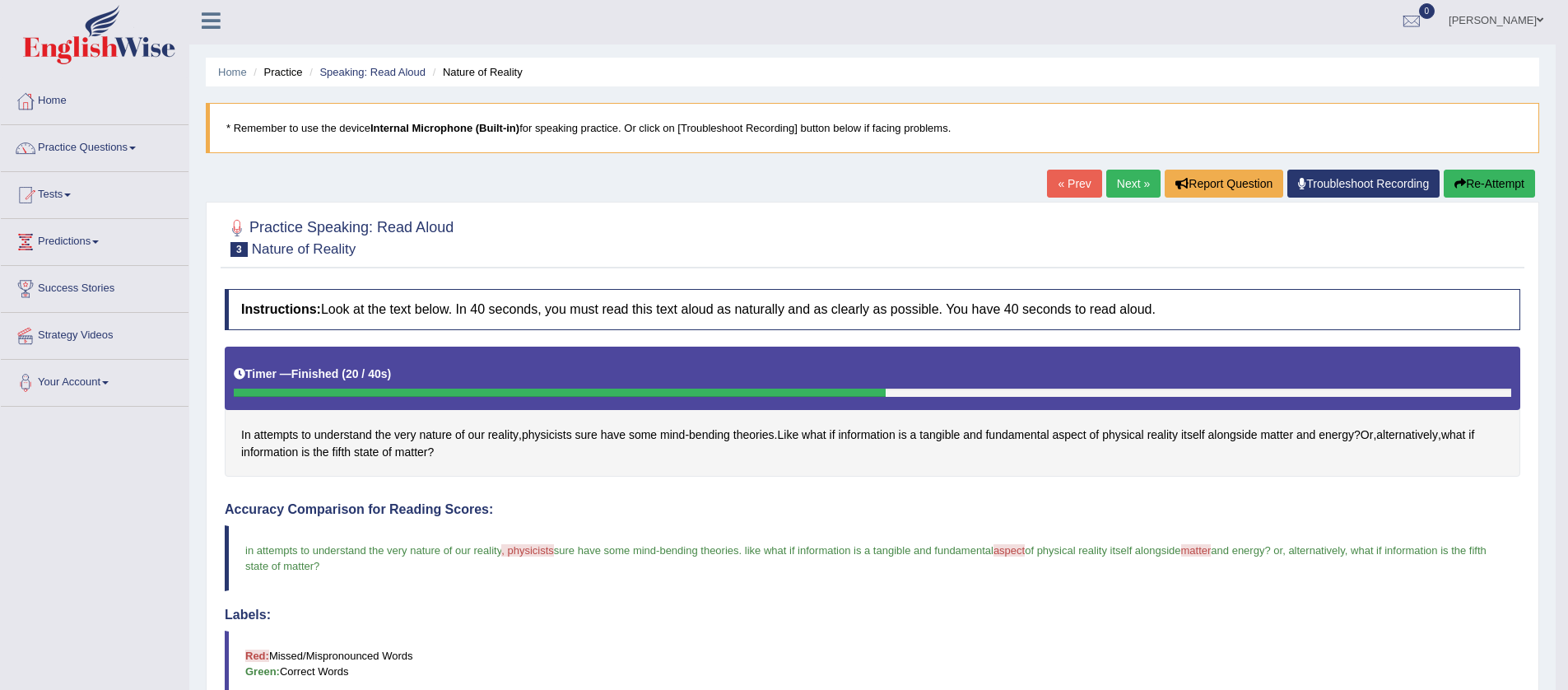
scroll to position [0, 0]
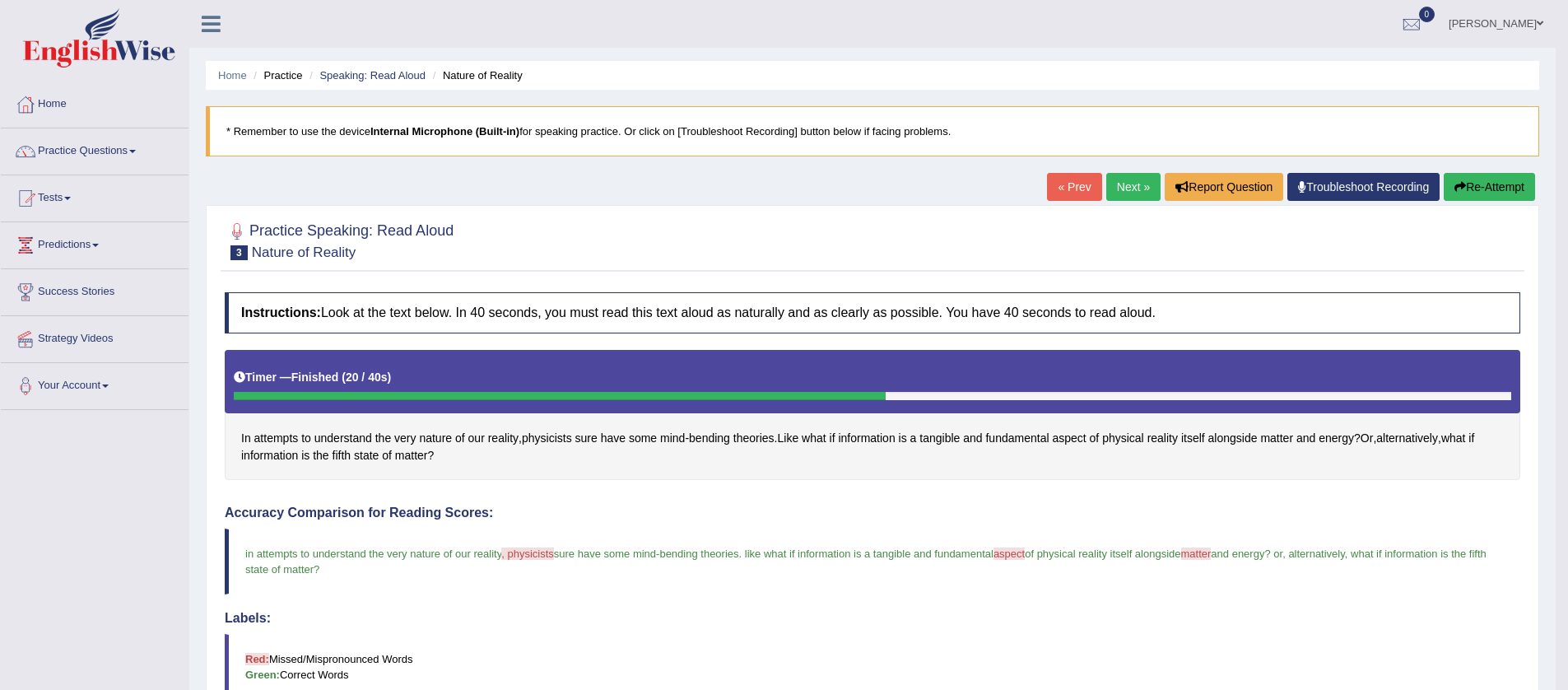
click at [530, 547] on blockquote "in attempts to understand the very nature of our reality , physicists physicist…" at bounding box center [873, 561] width 1296 height 66
click at [559, 439] on span "physicists" at bounding box center [547, 438] width 50 height 17
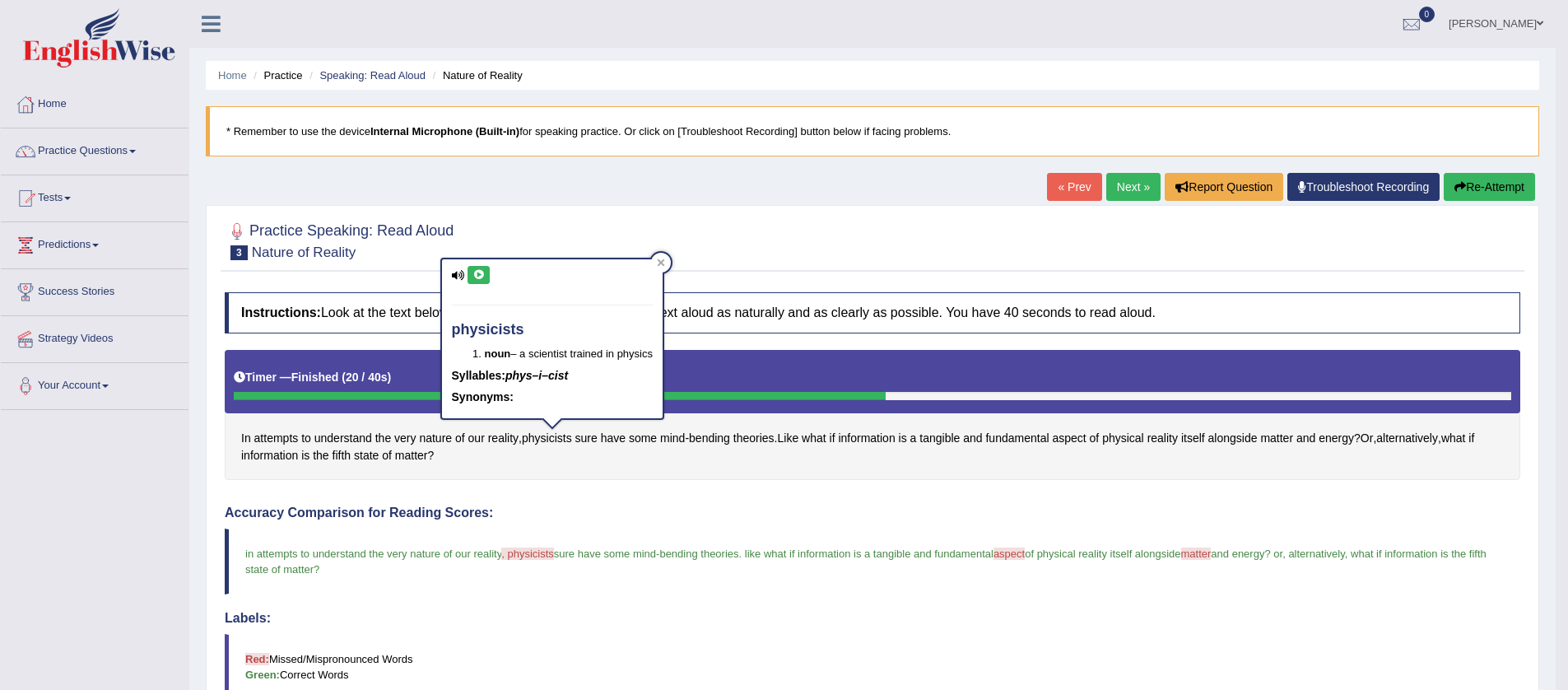
click at [462, 273] on icon at bounding box center [458, 275] width 13 height 11
click at [479, 278] on icon at bounding box center [479, 274] width 13 height 10
click at [480, 274] on icon at bounding box center [479, 274] width 13 height 10
click at [487, 261] on div "physicists noun – a scientist trained in physics Syllables: phys–i–cist Synonym…" at bounding box center [552, 339] width 220 height 160
click at [481, 270] on icon at bounding box center [479, 274] width 13 height 10
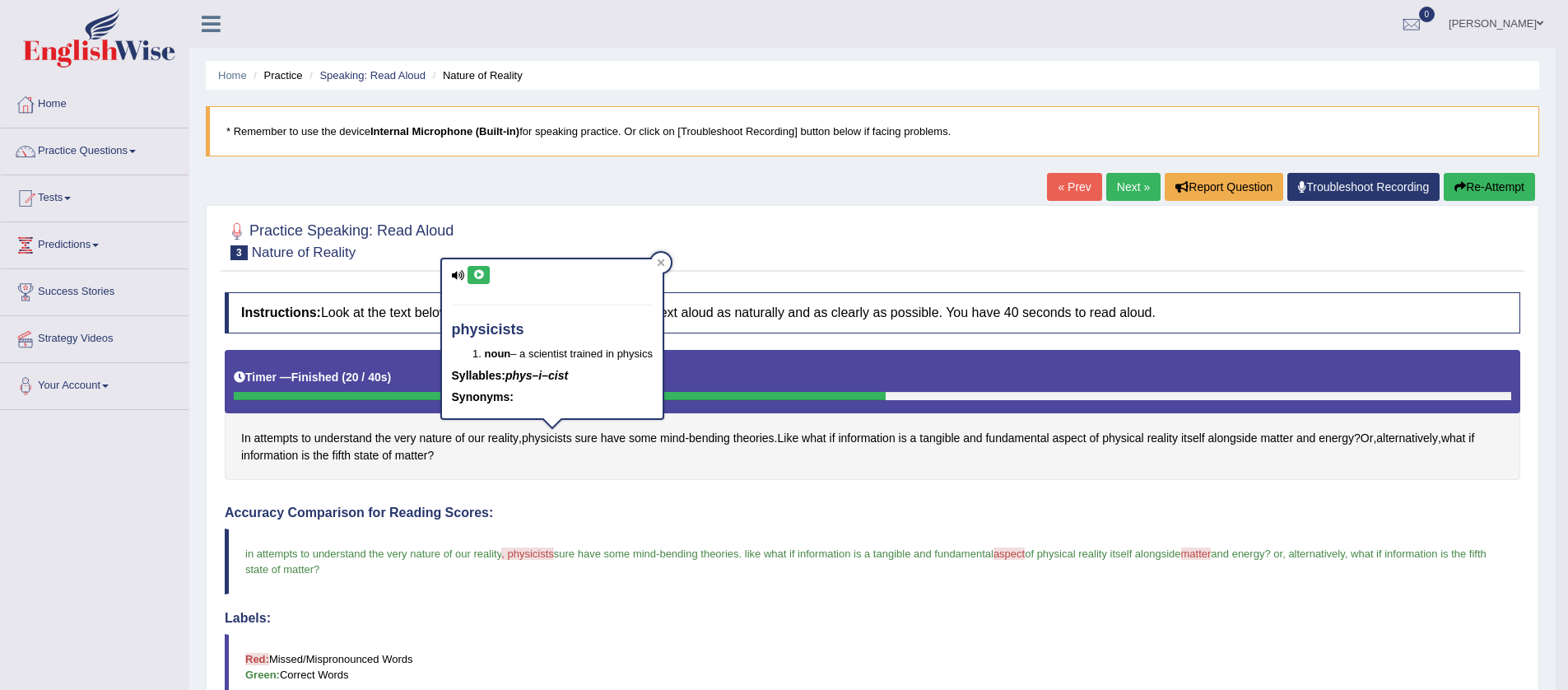
click at [481, 270] on icon at bounding box center [479, 274] width 13 height 10
click at [1022, 561] on blockquote "in attempts to understand the very nature of our reality , physicists physicist…" at bounding box center [873, 561] width 1296 height 66
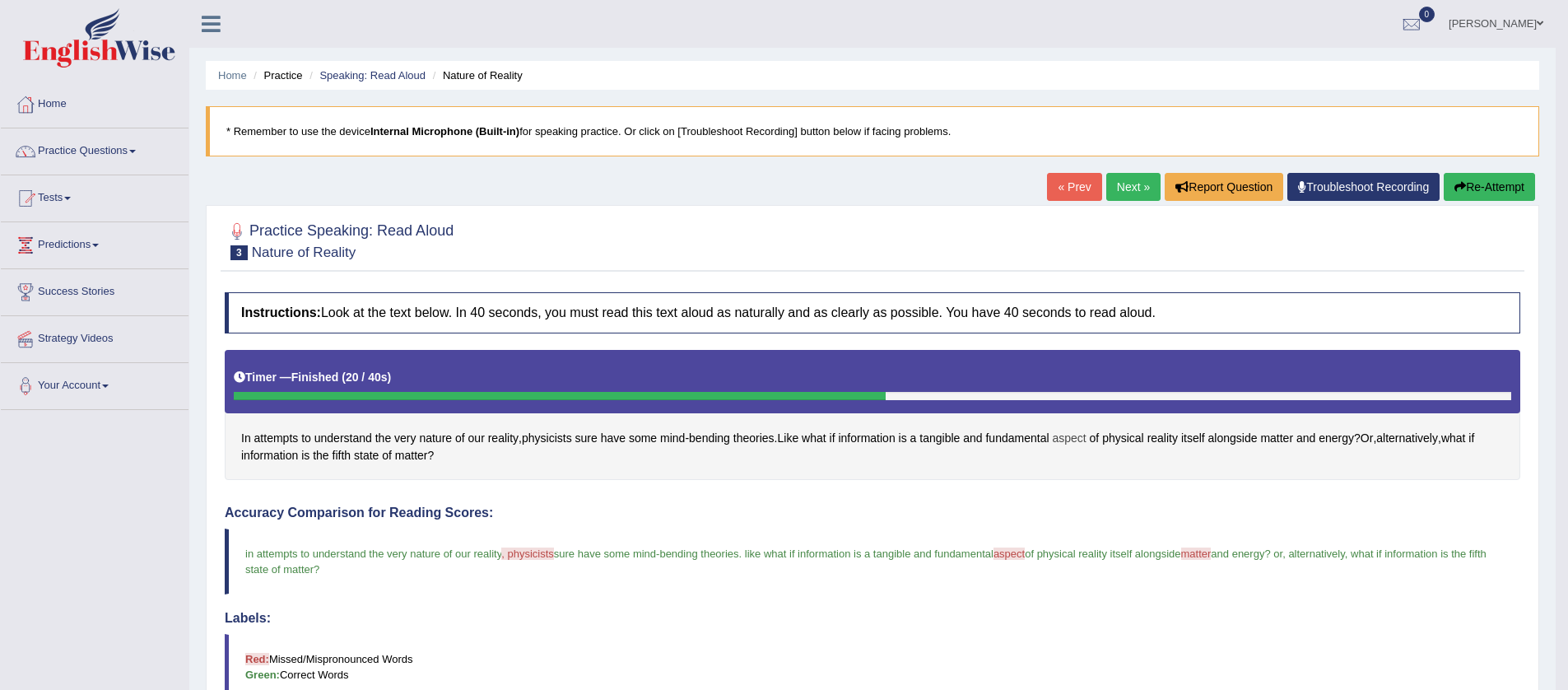
click at [1077, 436] on span "aspect" at bounding box center [1068, 438] width 34 height 17
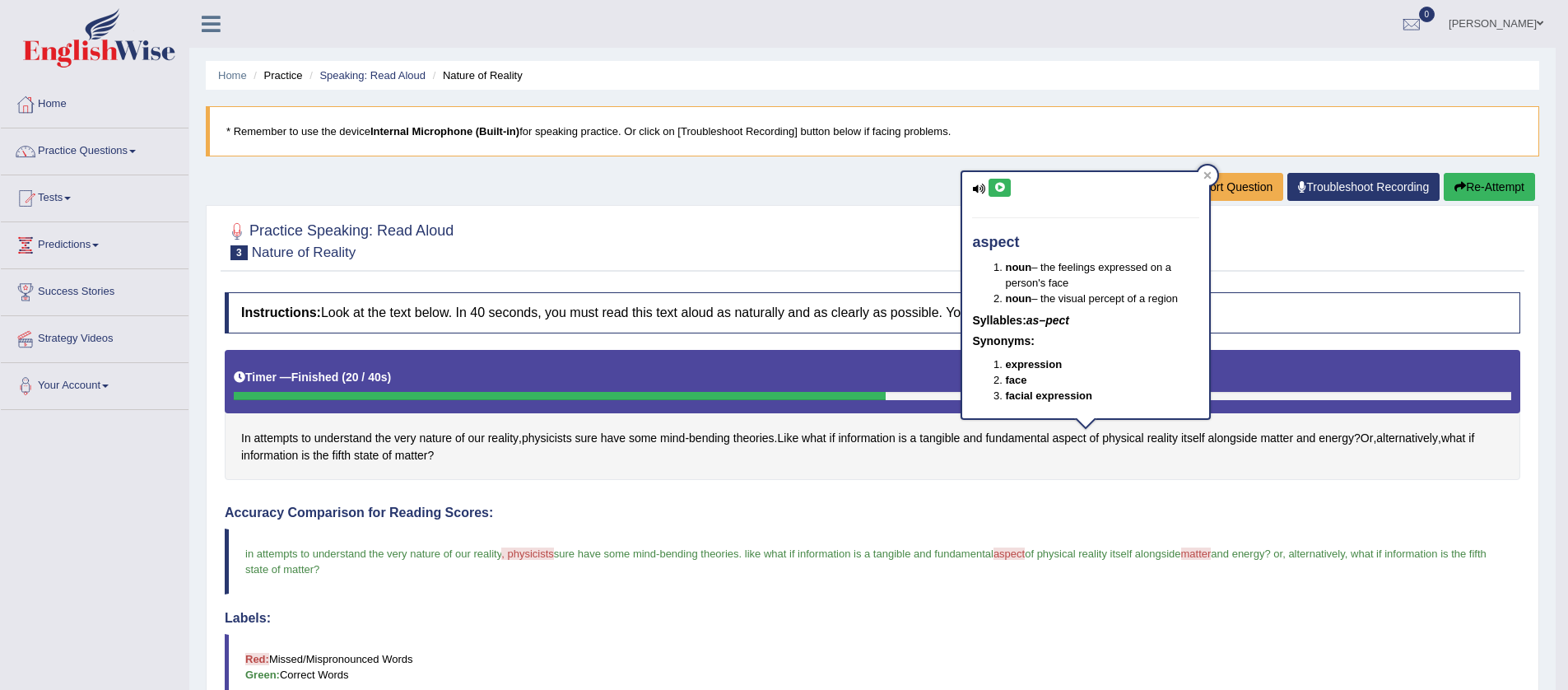
click at [981, 186] on icon at bounding box center [979, 189] width 13 height 11
click at [998, 187] on icon at bounding box center [999, 188] width 13 height 10
click at [1212, 554] on span "matter" at bounding box center [1195, 554] width 30 height 13
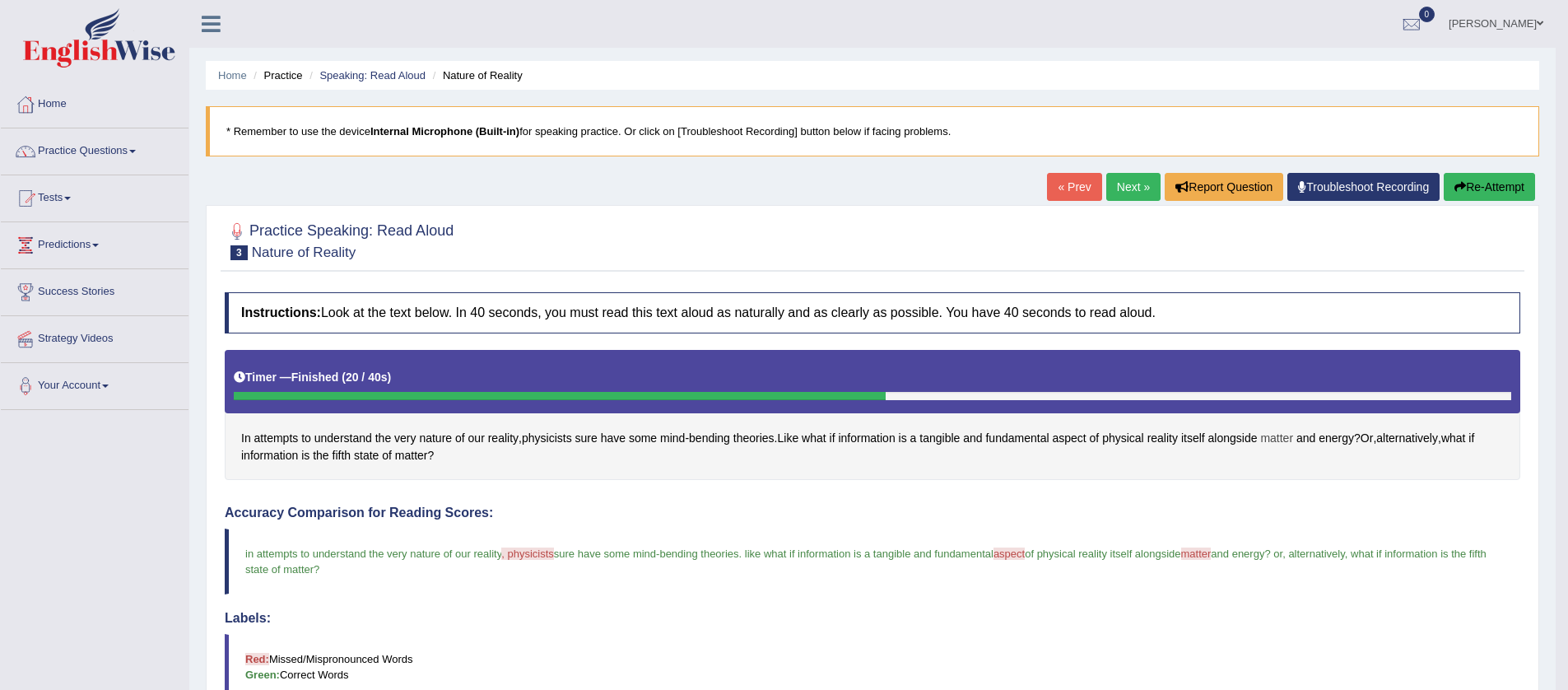
click at [1293, 444] on span "matter" at bounding box center [1276, 438] width 33 height 17
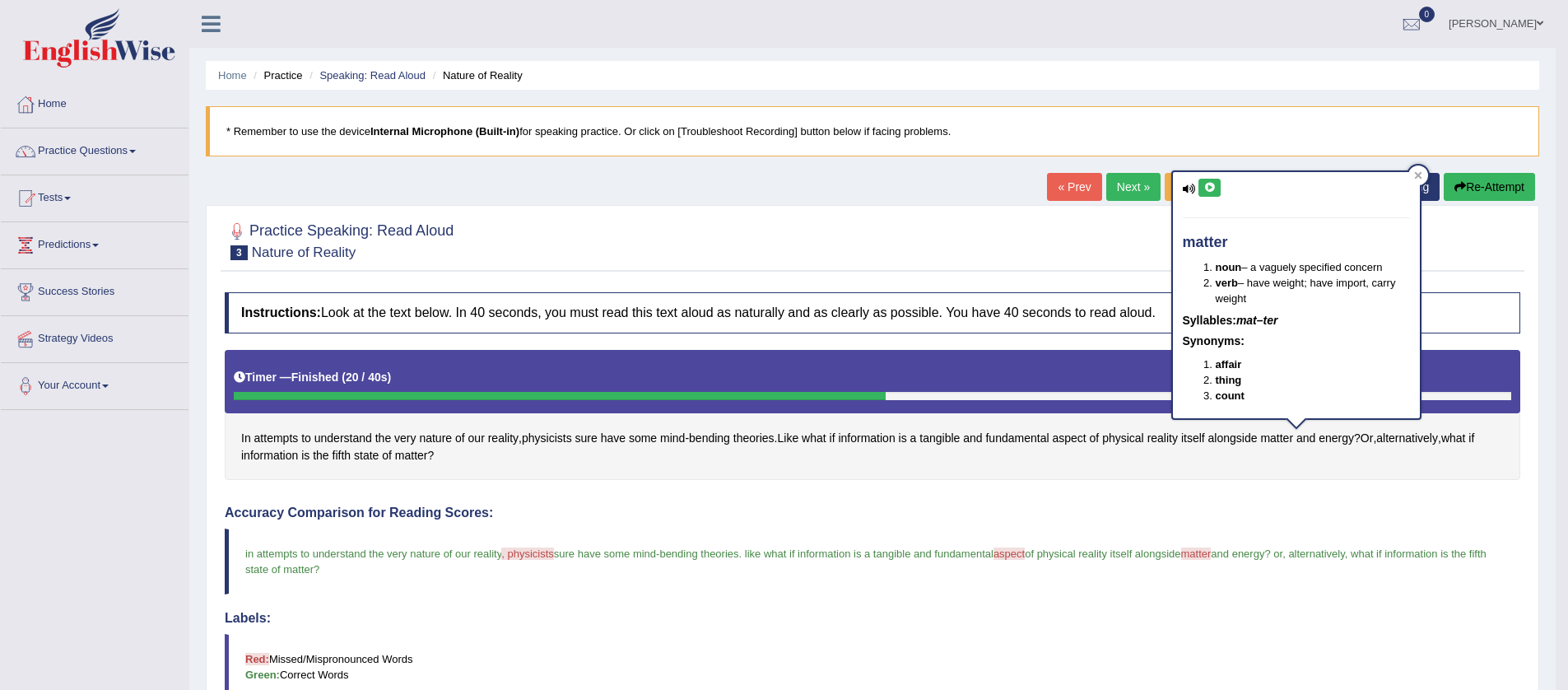
click at [1211, 190] on icon at bounding box center [1210, 188] width 13 height 10
drag, startPoint x: 1412, startPoint y: 175, endPoint x: 1237, endPoint y: 184, distance: 175.2
click at [1412, 175] on div at bounding box center [1419, 176] width 20 height 20
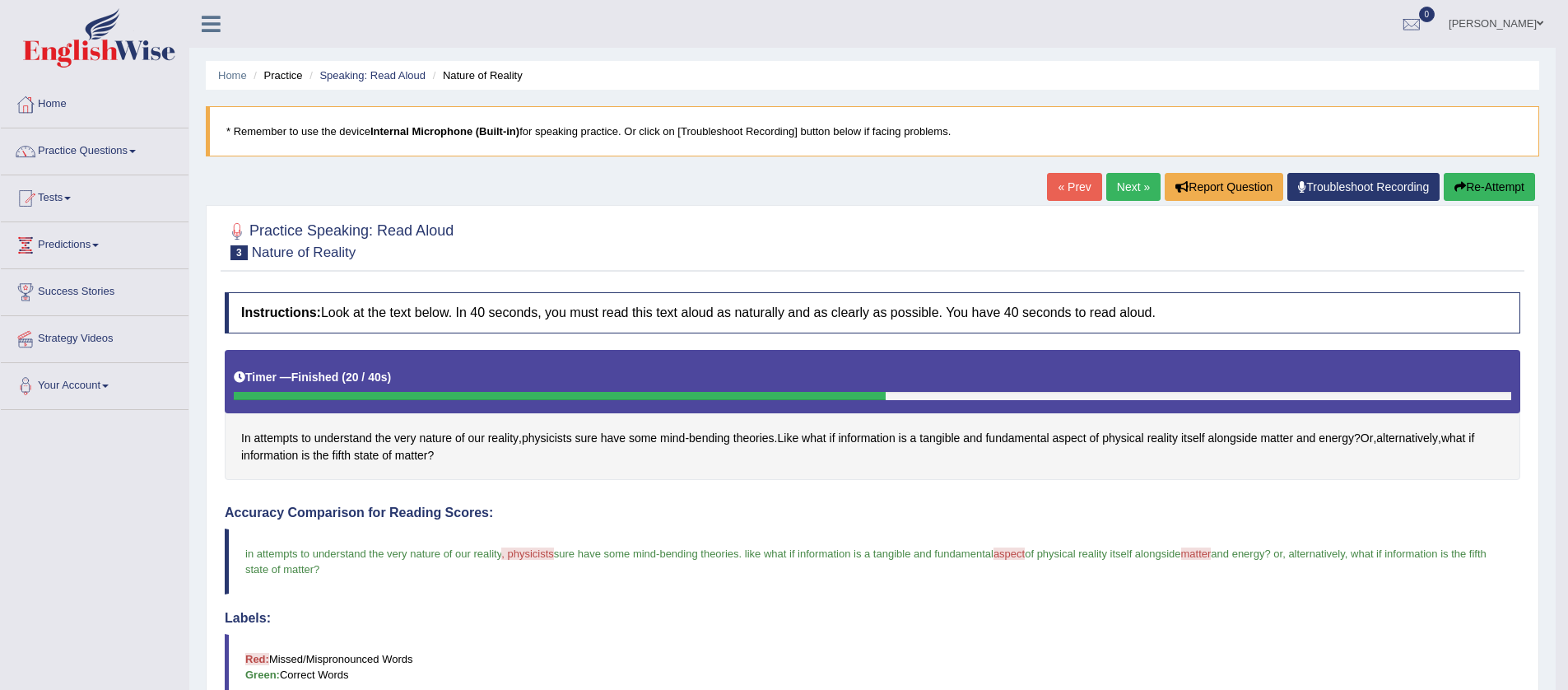
click at [1136, 189] on link "Next »" at bounding box center [1133, 187] width 55 height 28
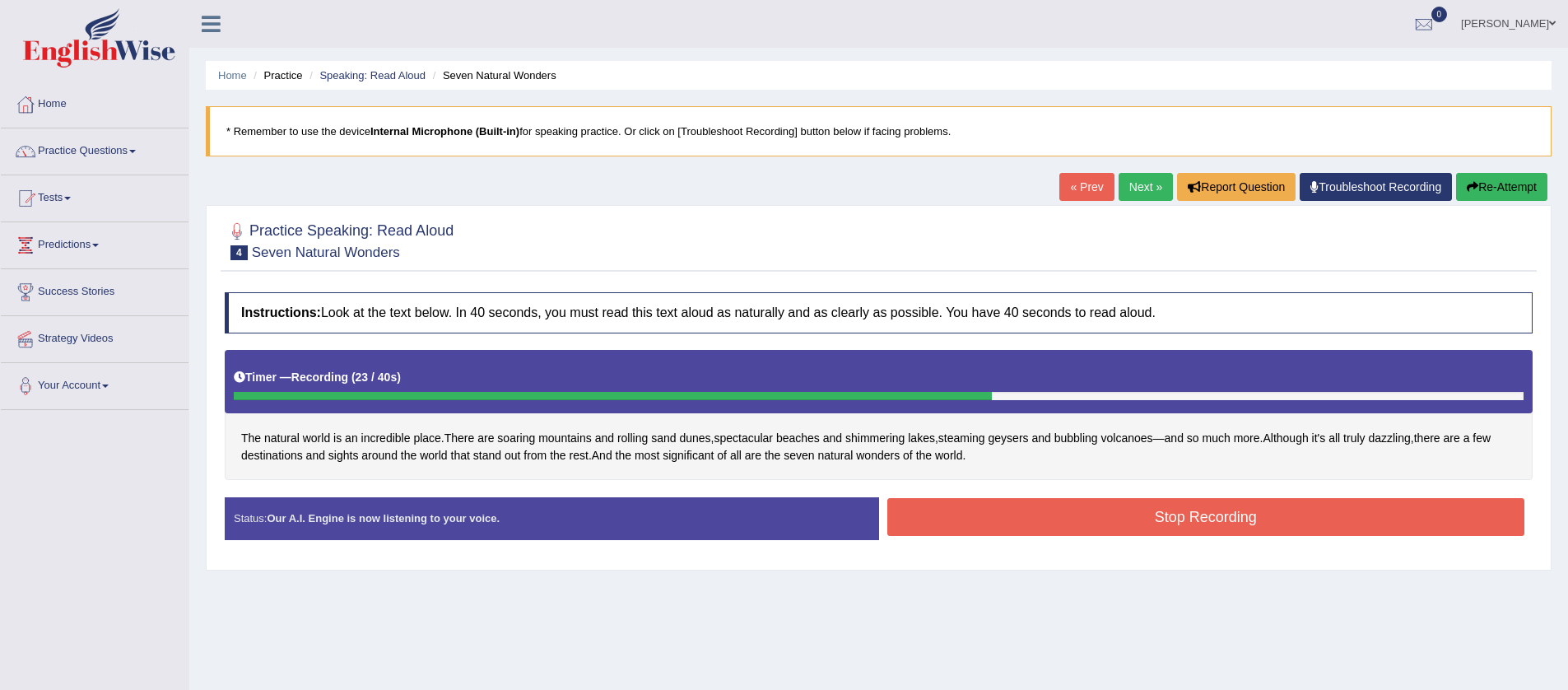
click at [1086, 516] on button "Stop Recording" at bounding box center [1206, 518] width 638 height 38
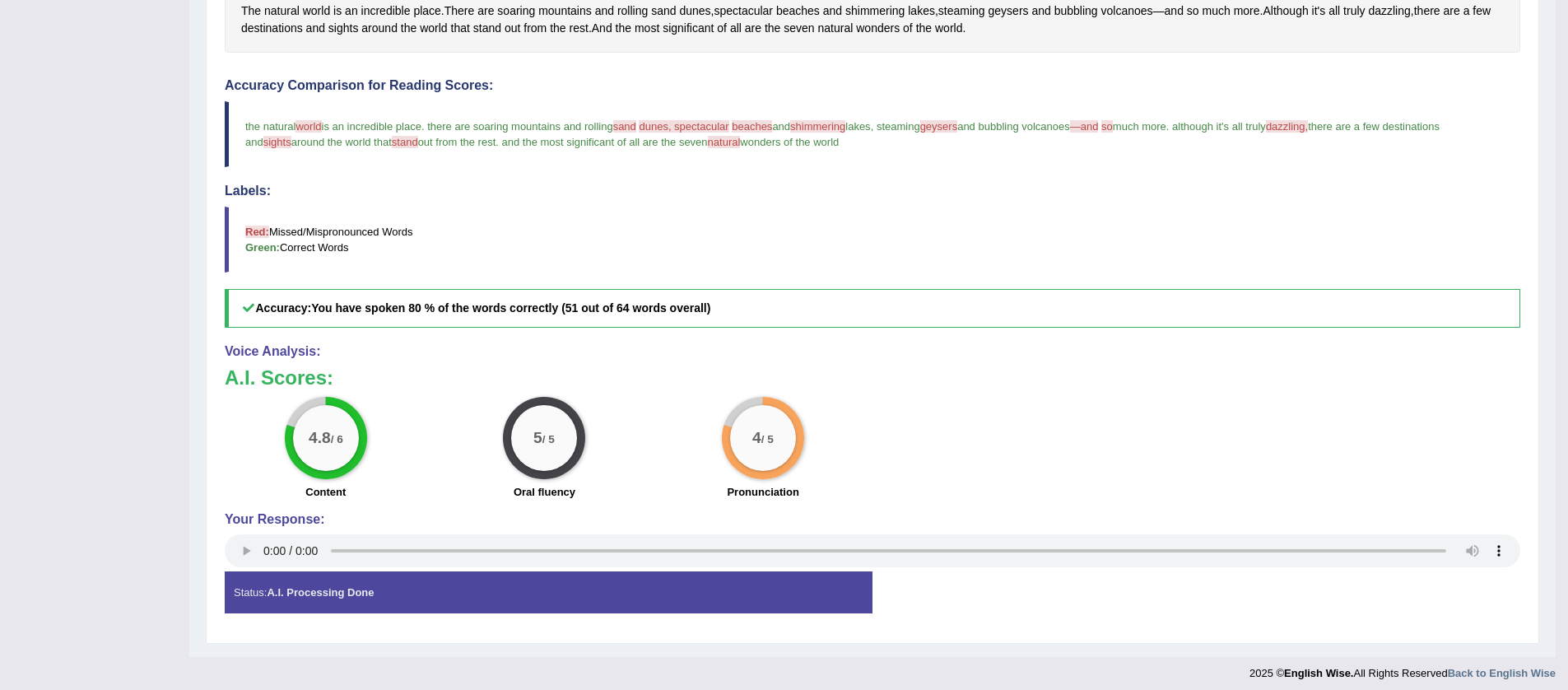
scroll to position [279, 0]
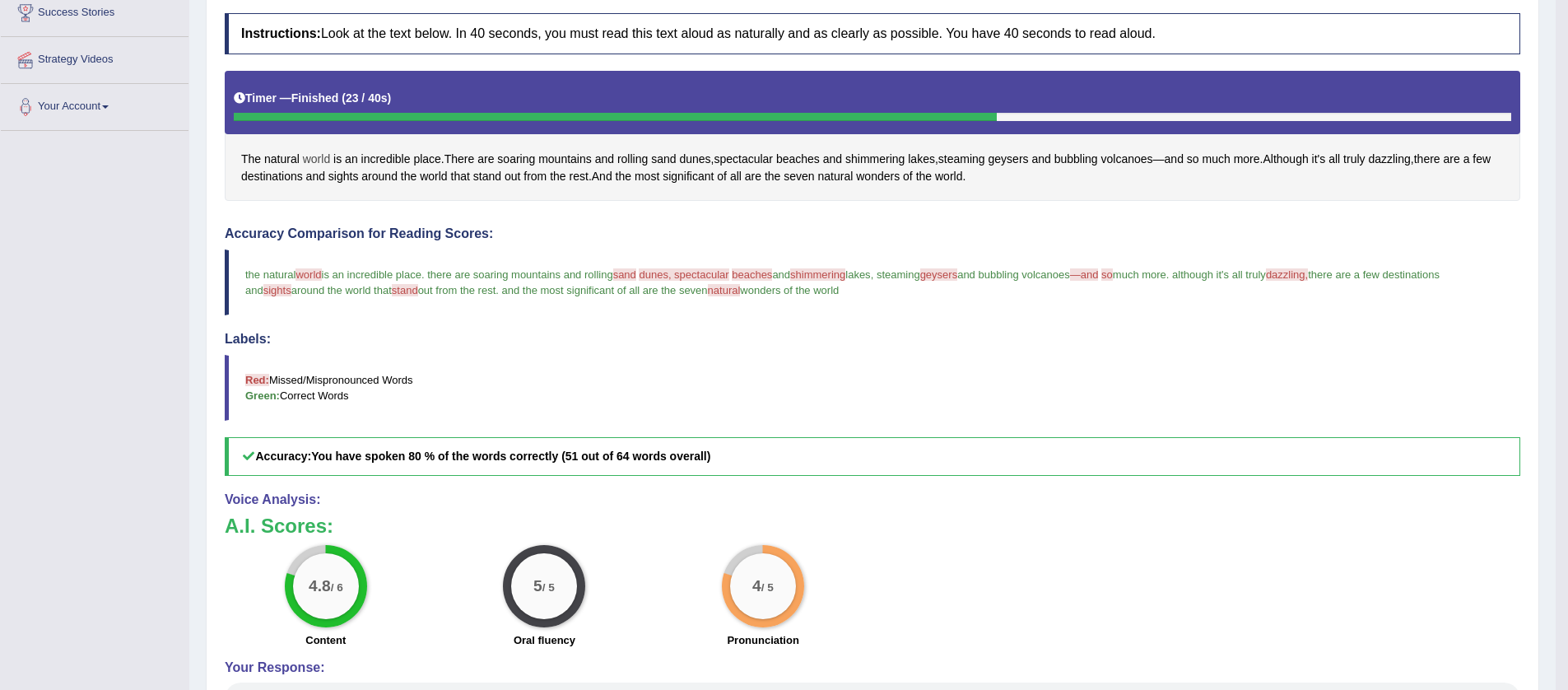
click at [319, 159] on span "world" at bounding box center [316, 159] width 27 height 17
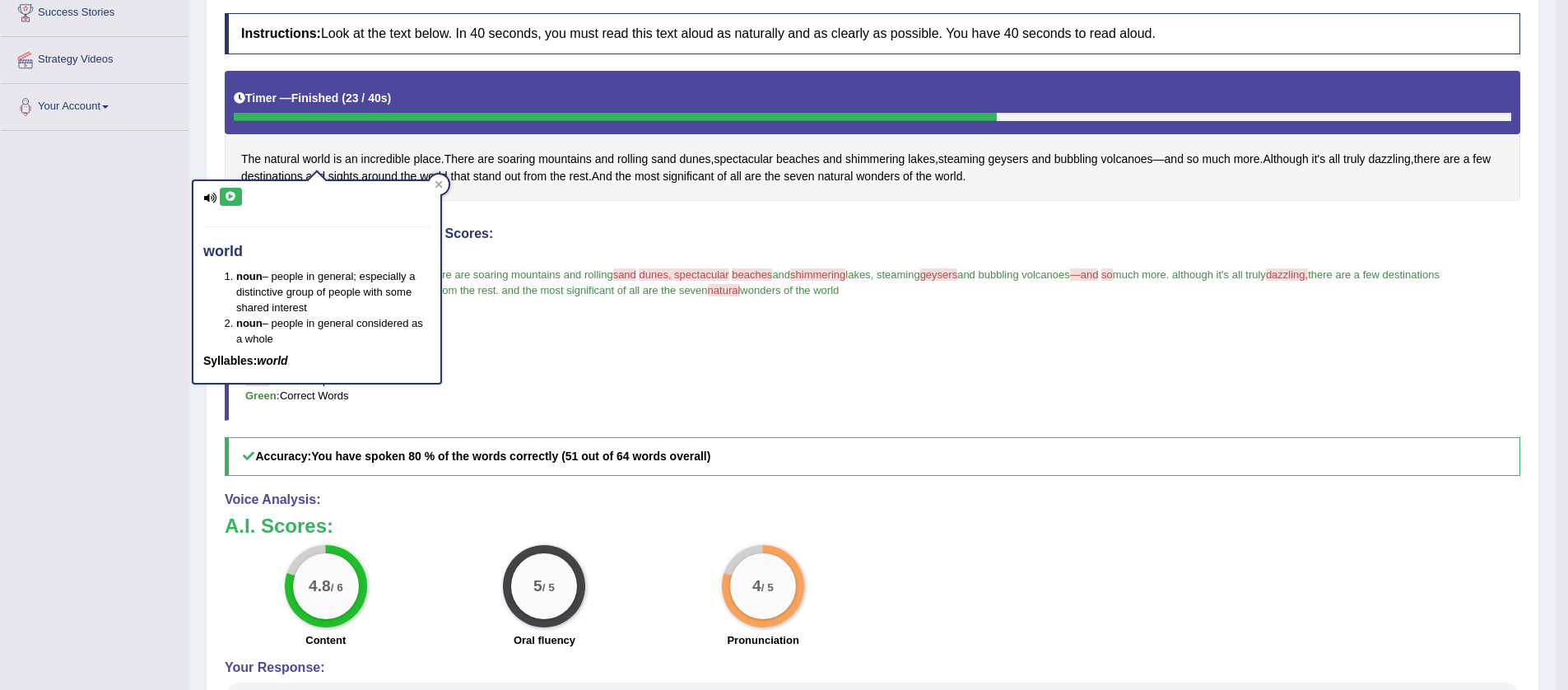
click at [235, 191] on icon at bounding box center [231, 196] width 13 height 10
click at [700, 277] on span "dunes, spectacular" at bounding box center [683, 274] width 89 height 13
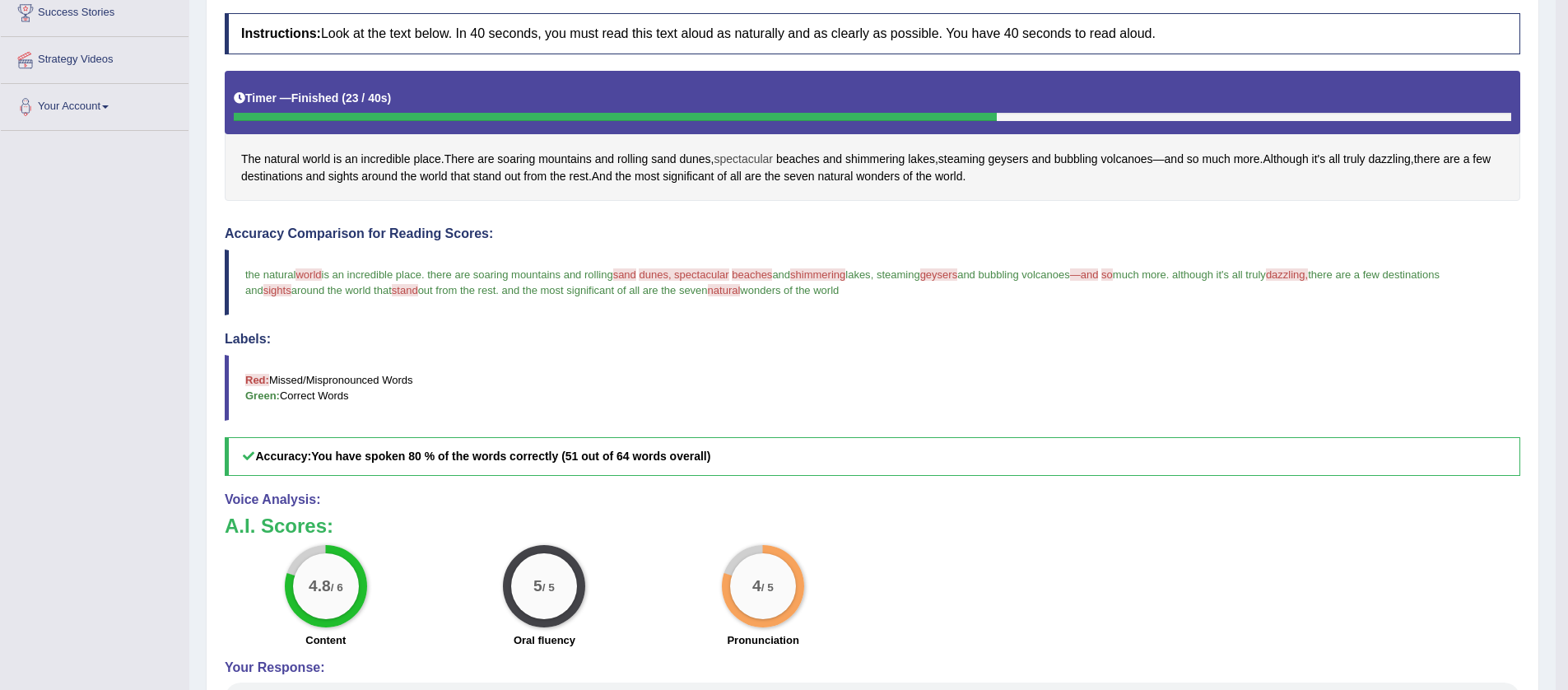
click at [761, 151] on span "spectacular" at bounding box center [743, 159] width 59 height 17
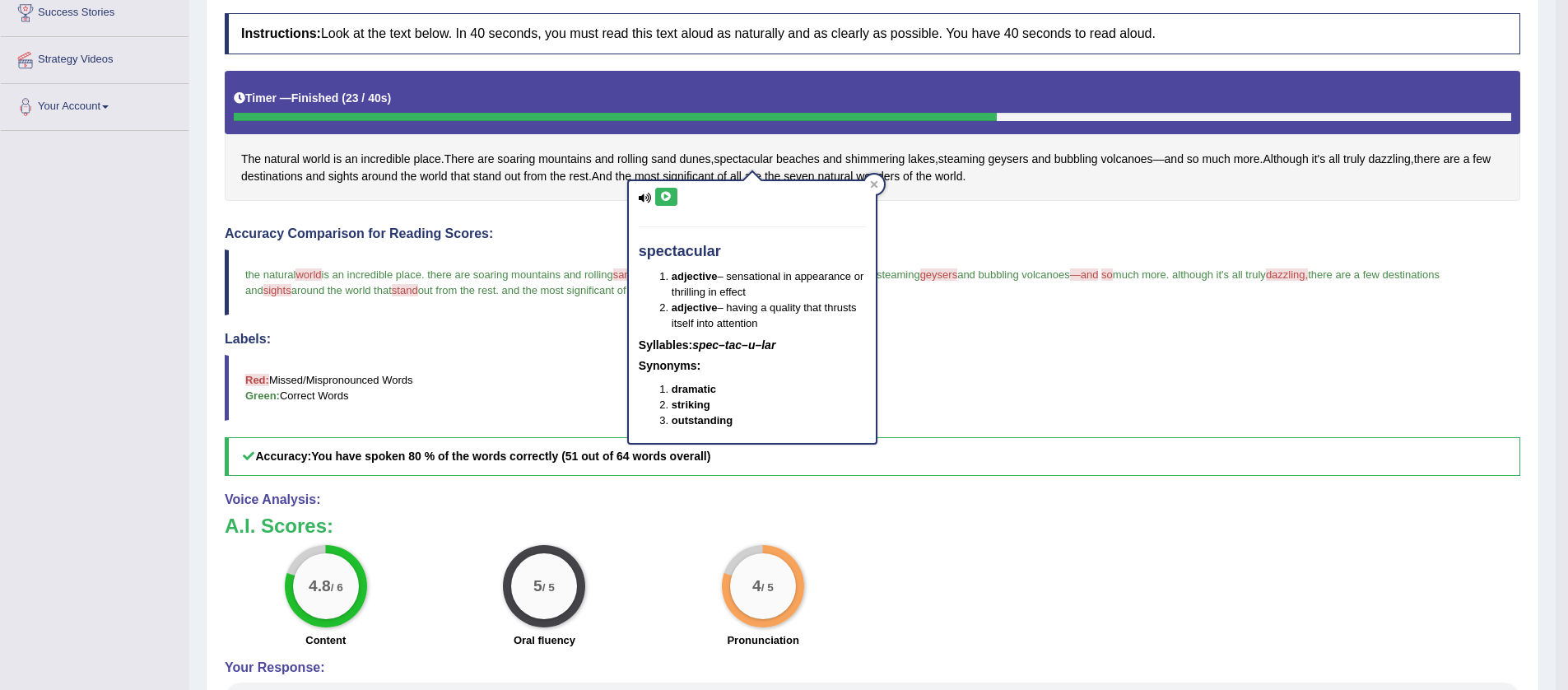
click at [667, 193] on icon at bounding box center [666, 196] width 13 height 10
